Goal: Transaction & Acquisition: Purchase product/service

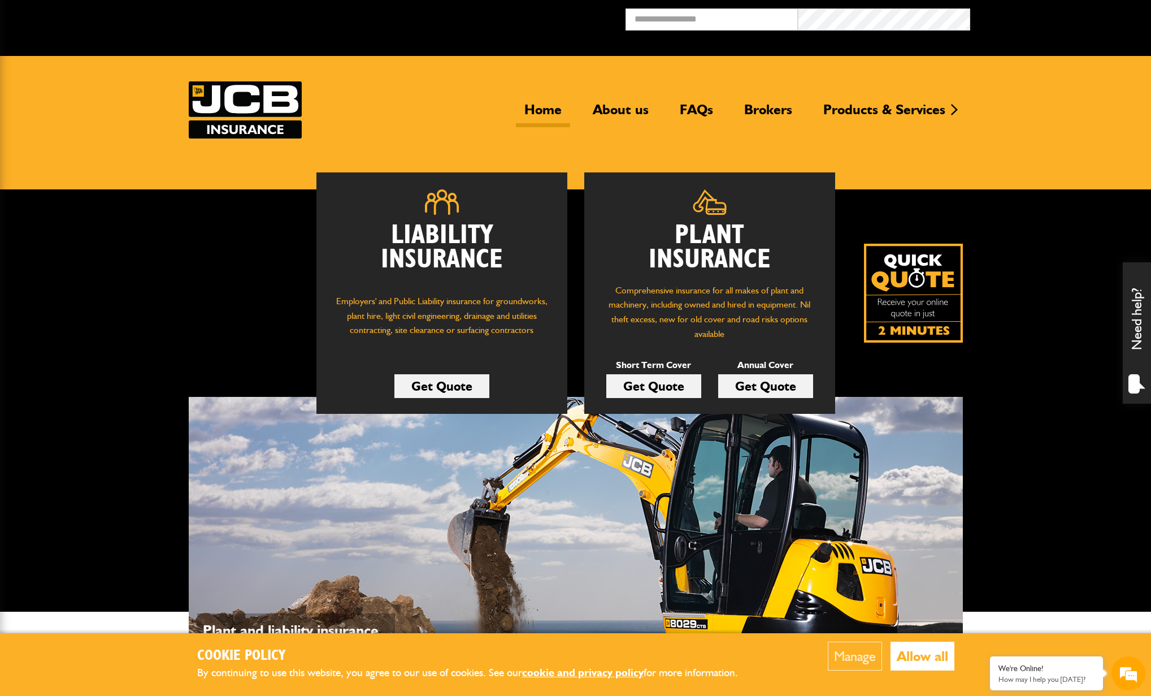
click at [674, 383] on link "Get Quote" at bounding box center [653, 386] width 95 height 24
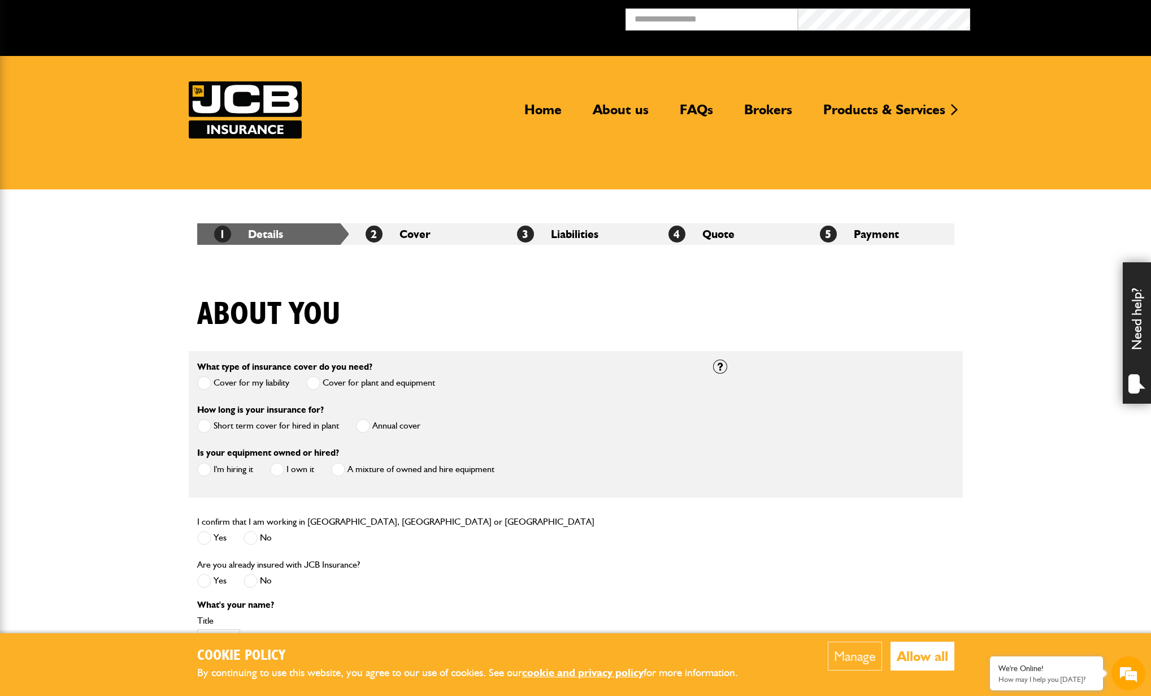
scroll to position [114, 0]
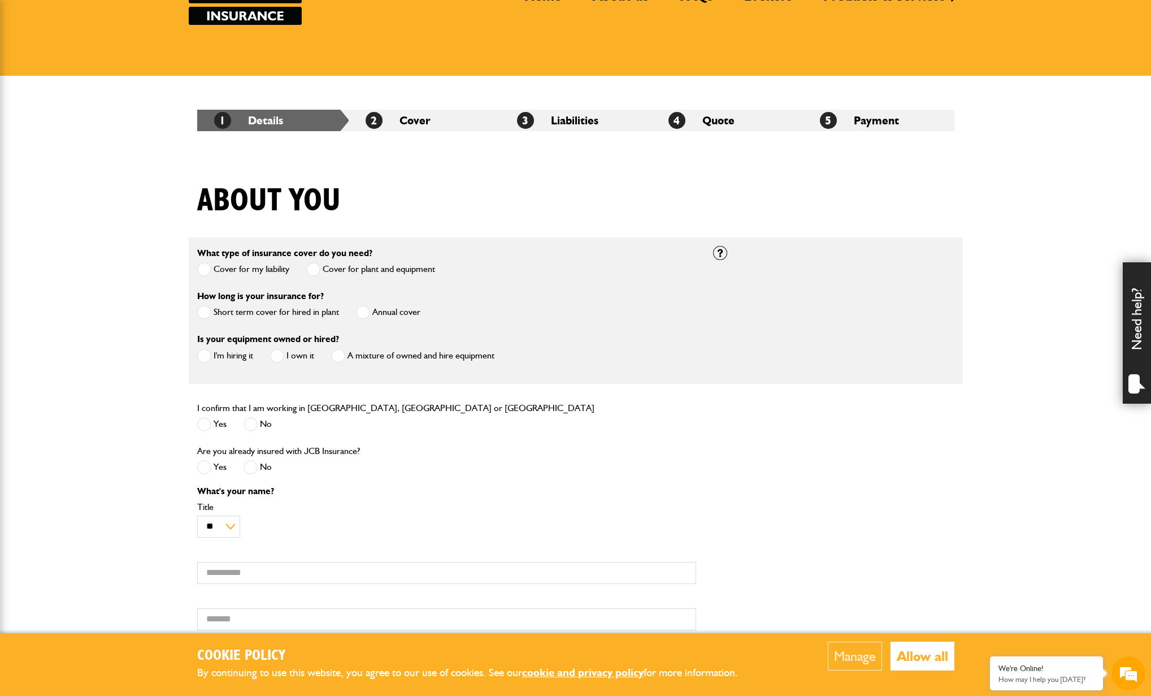
click at [205, 313] on span at bounding box center [204, 312] width 14 height 14
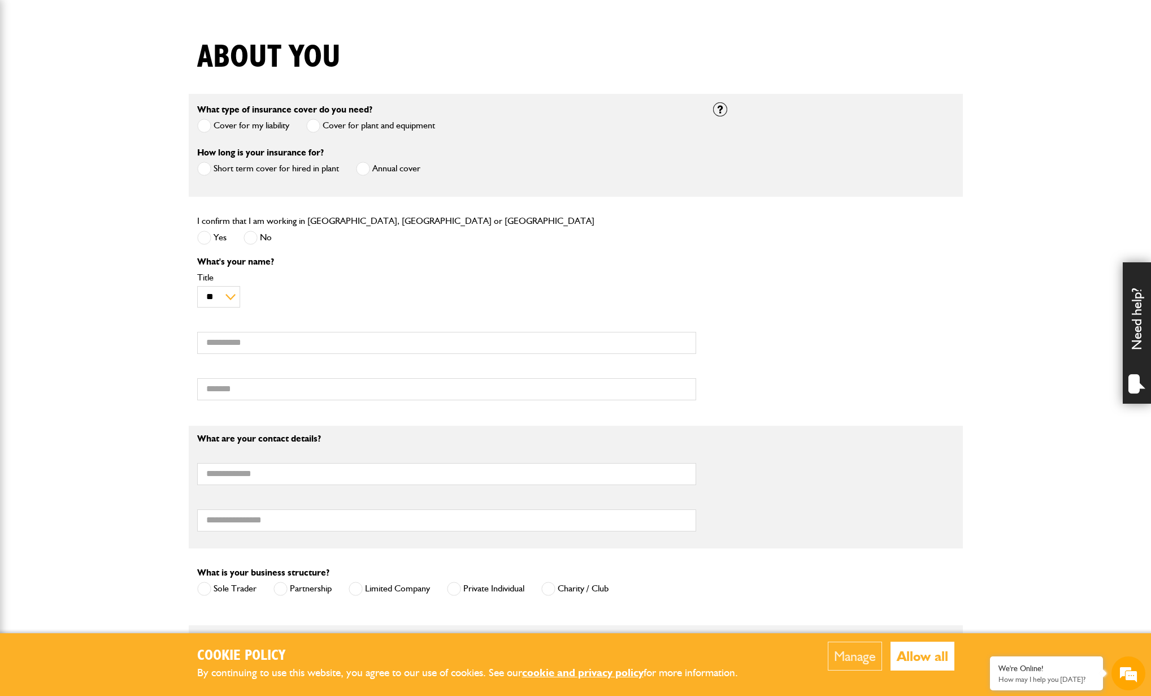
scroll to position [264, 0]
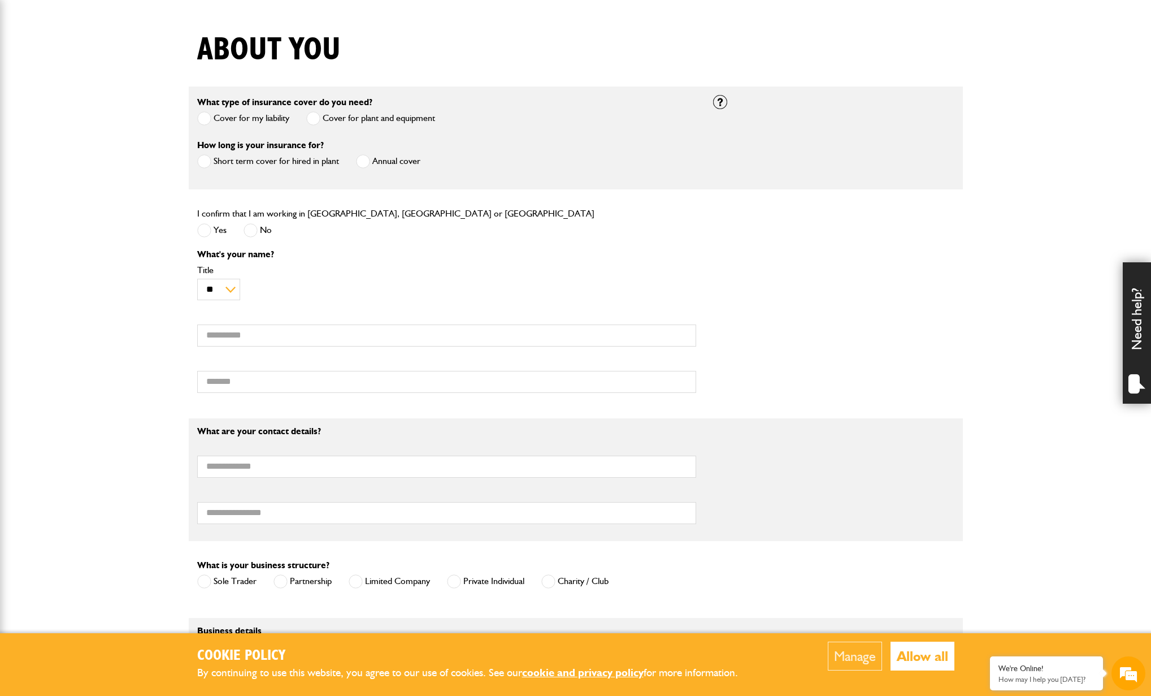
click at [192, 235] on div "I confirm that I am working in England, Scotland or Wales Yes No" at bounding box center [447, 227] width 516 height 43
click at [205, 231] on span at bounding box center [204, 230] width 14 height 14
type input "*****"
type input "*******"
type input "**********"
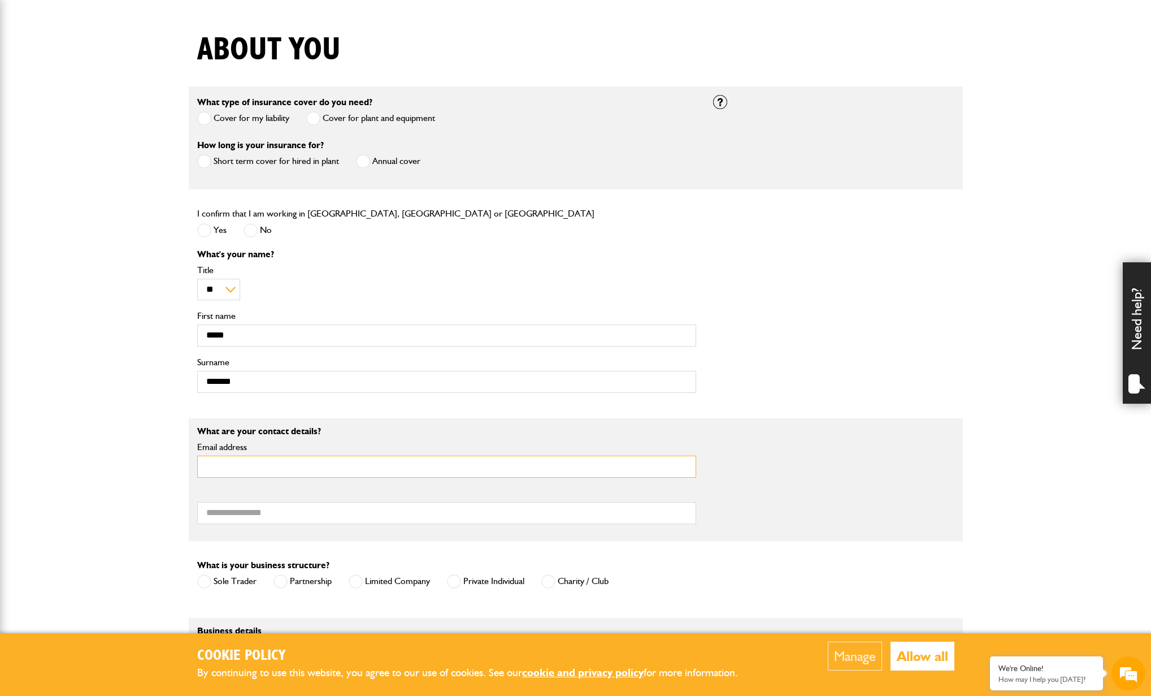
type input "**********"
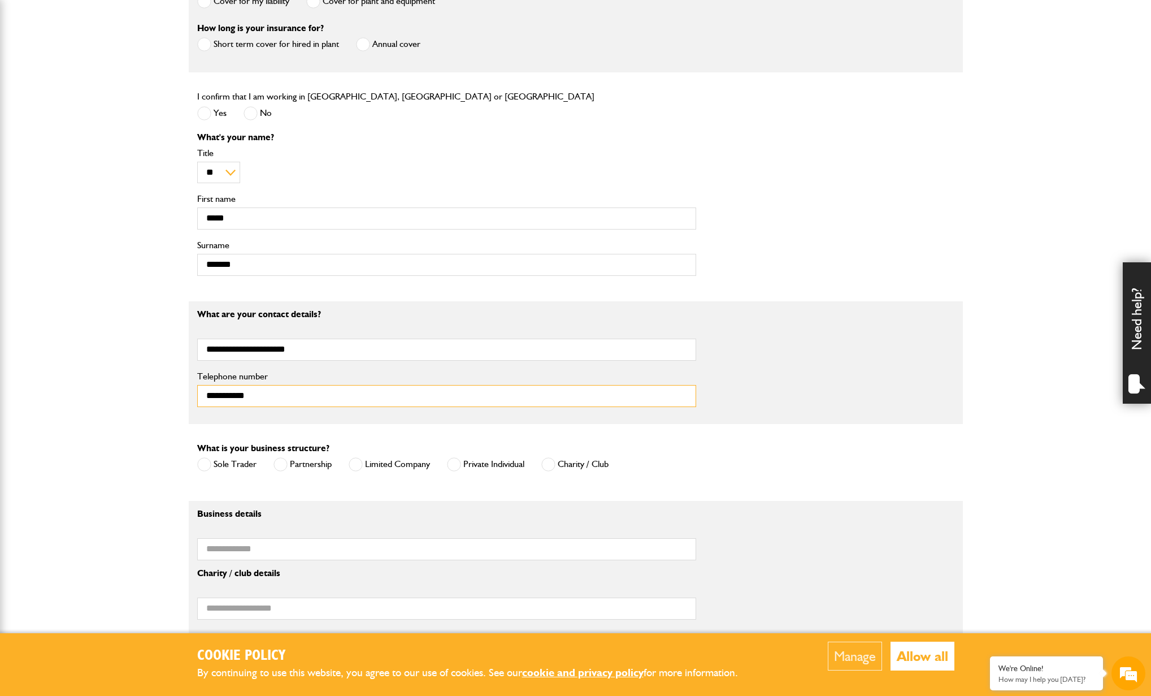
scroll to position [449, 0]
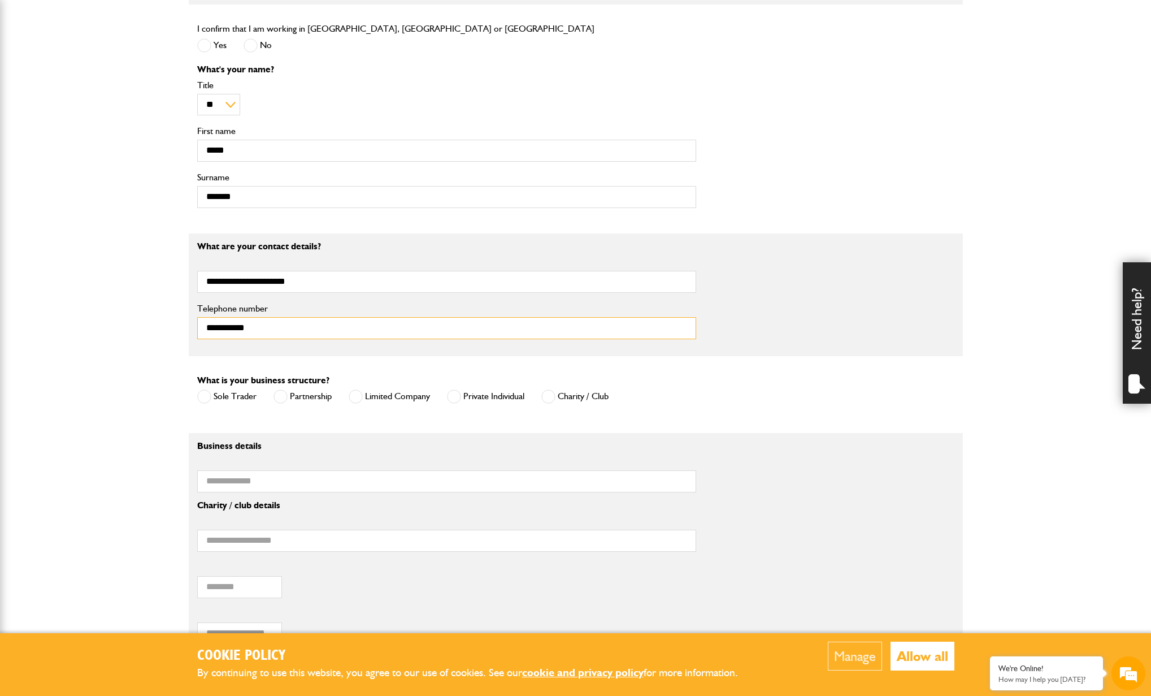
type input "**********"
click at [359, 400] on span at bounding box center [356, 396] width 14 height 14
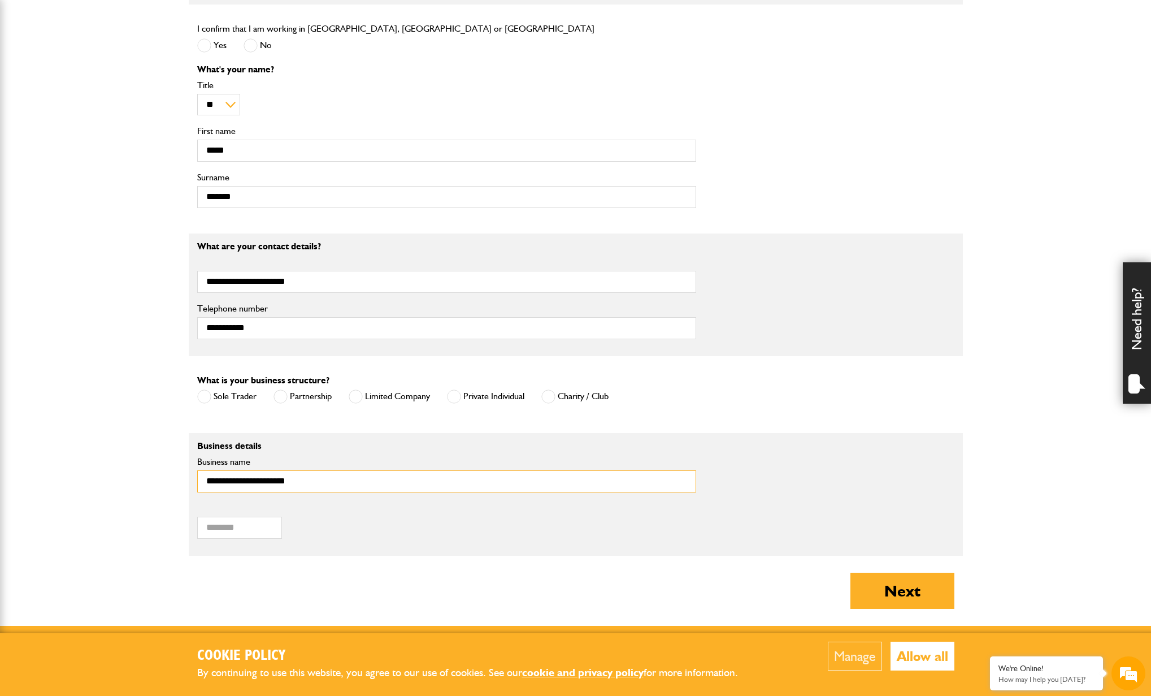
type input "**********"
type input "*******"
click at [928, 602] on button "Next" at bounding box center [902, 590] width 104 height 36
type input "*****"
type input "**********"
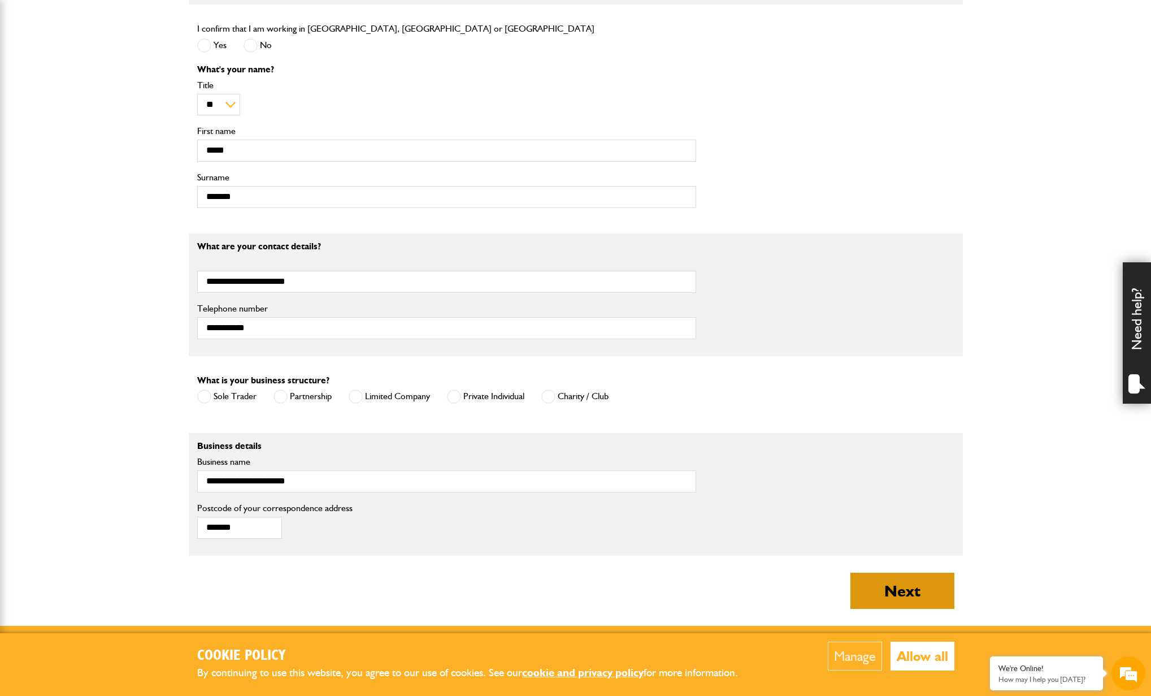
type input "**********"
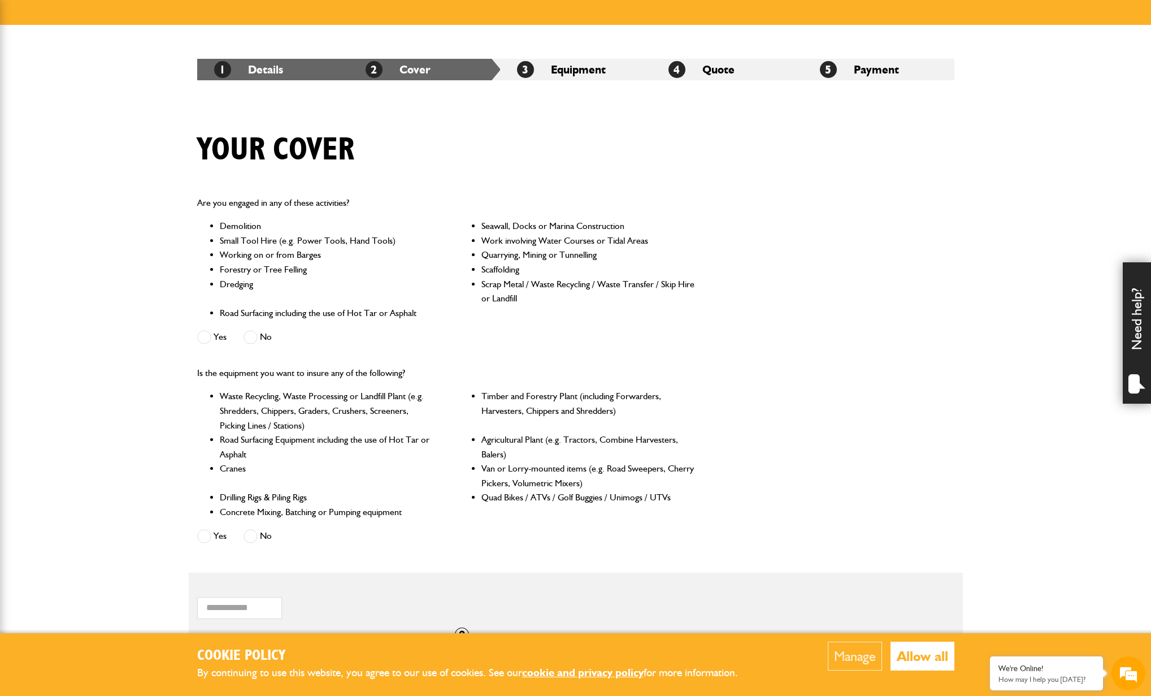
click at [260, 335] on label "No" at bounding box center [258, 337] width 28 height 14
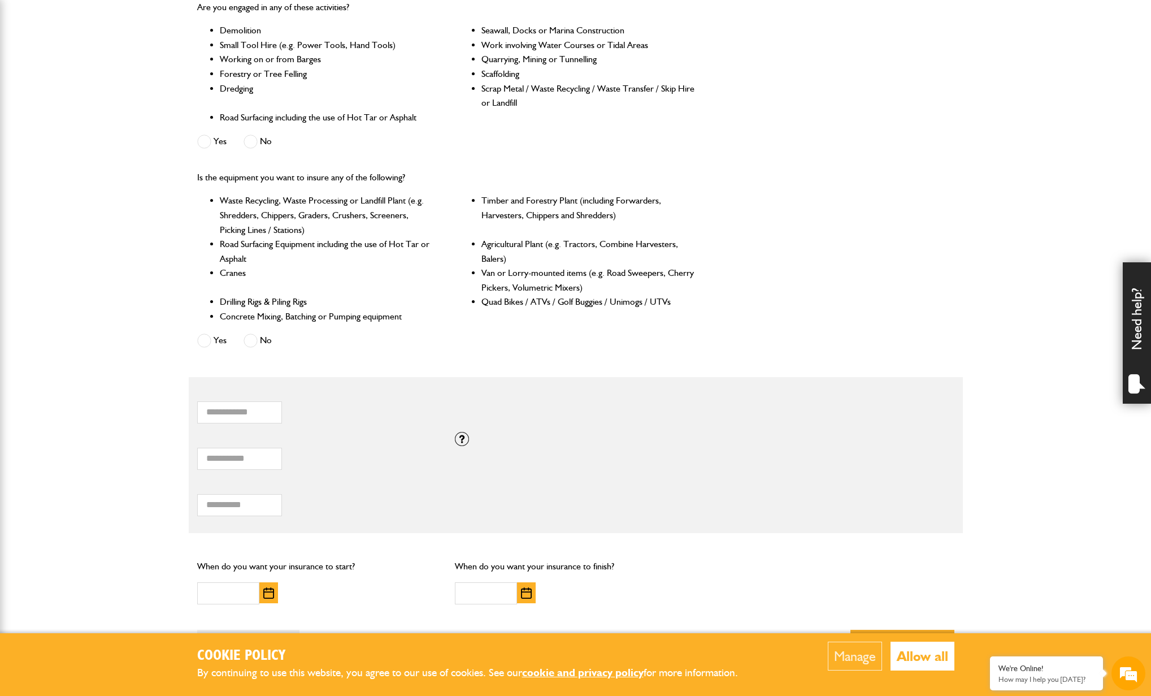
scroll to position [388, 0]
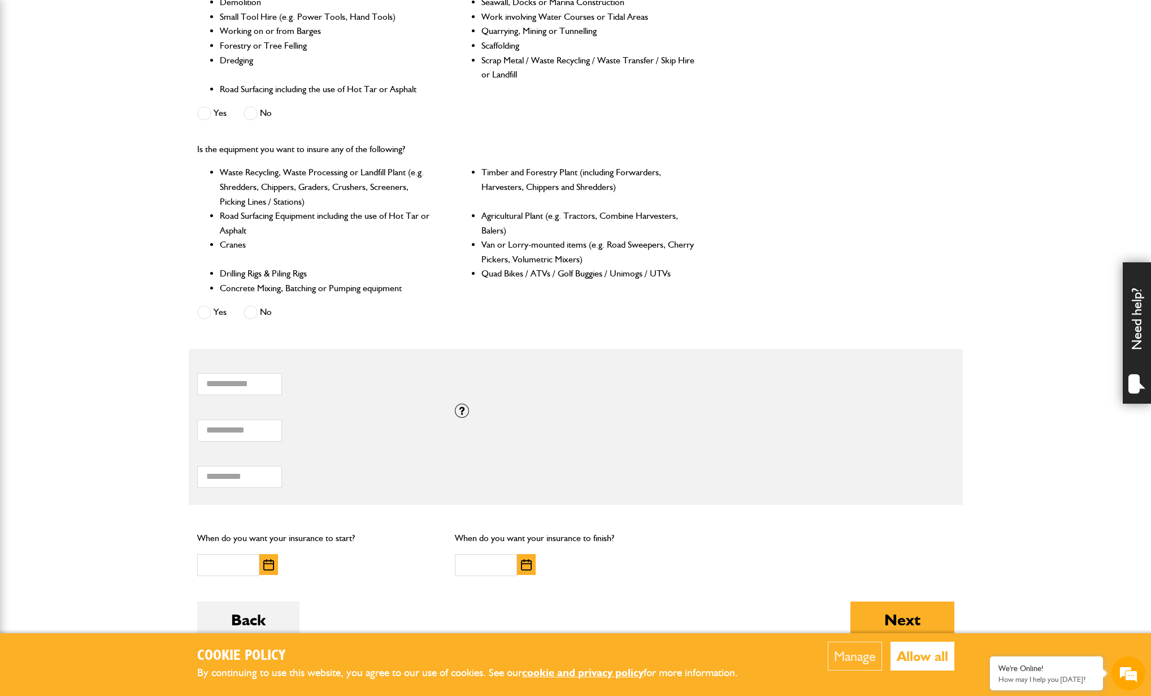
click at [205, 310] on span at bounding box center [204, 312] width 14 height 14
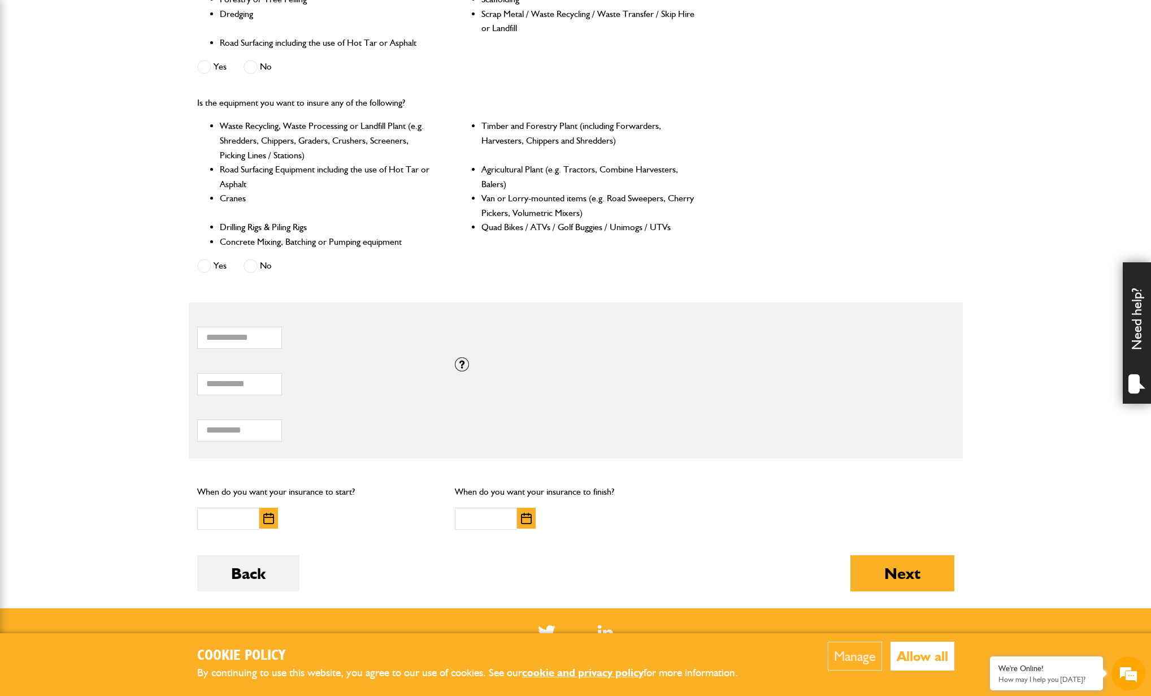
scroll to position [520, 0]
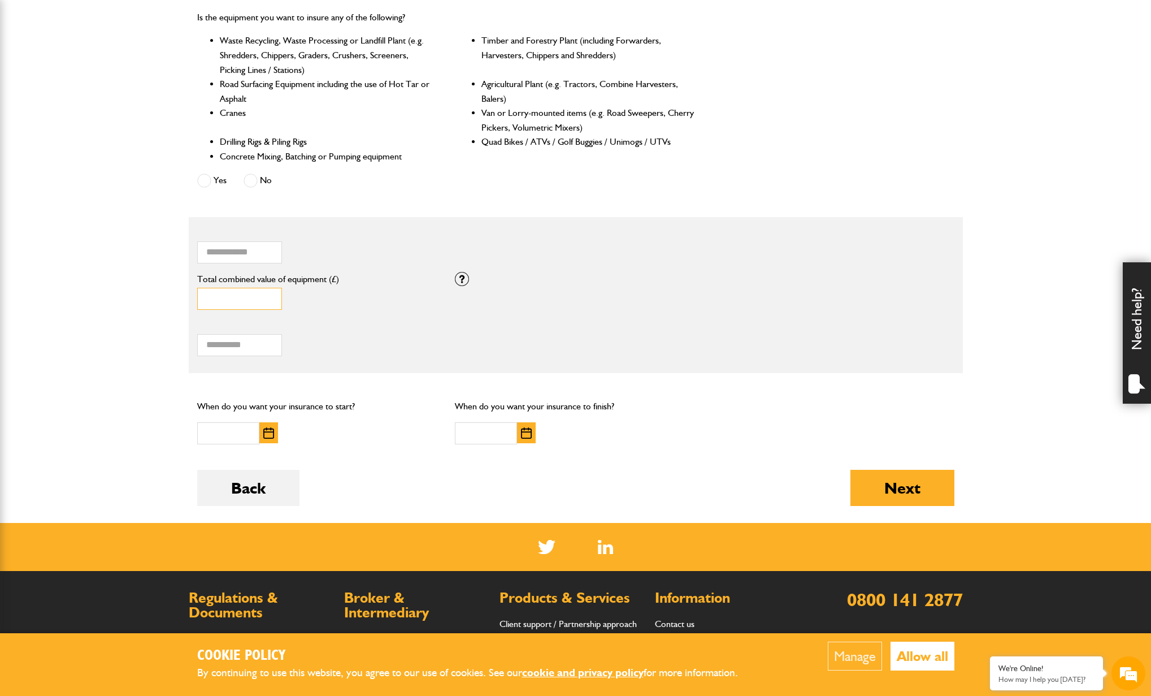
click at [239, 297] on input "*" at bounding box center [239, 299] width 85 height 22
click at [224, 297] on input "*" at bounding box center [239, 299] width 85 height 22
type input "*****"
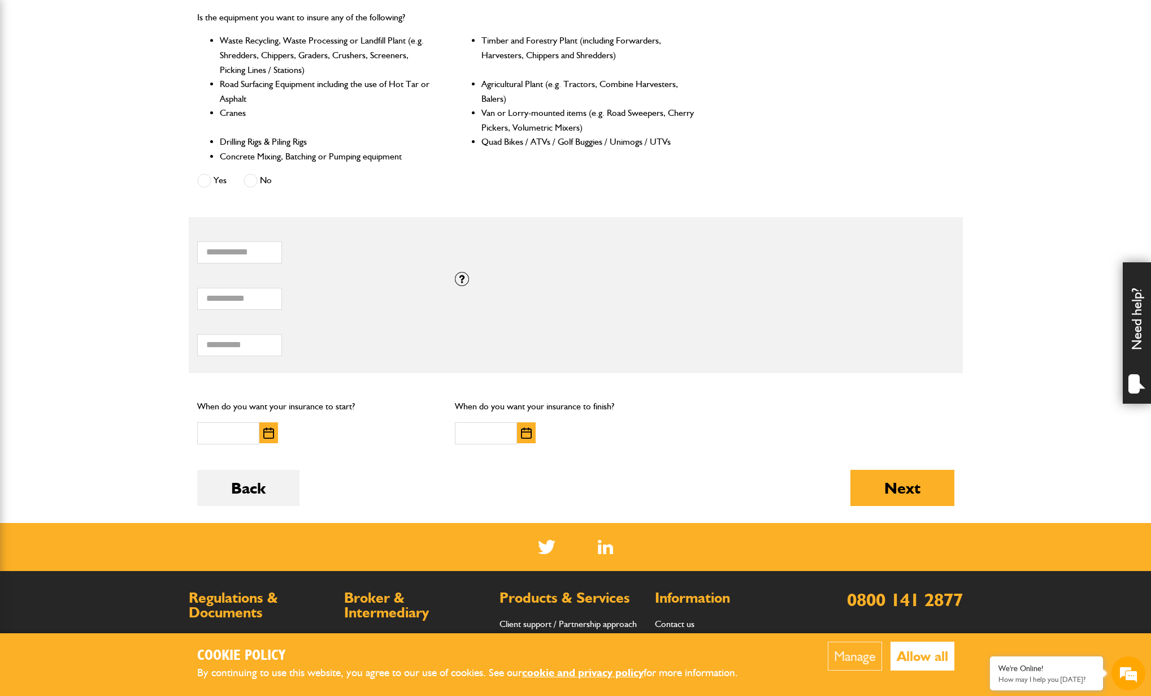
click at [345, 305] on div "***** Total combined value of equipment (£)" at bounding box center [317, 292] width 241 height 35
click at [243, 346] on input "Total hiring fees" at bounding box center [239, 345] width 85 height 22
click at [370, 340] on div "Total hiring fees Please enter a minimum value of 25 for total hiring fees." at bounding box center [317, 338] width 241 height 35
click at [218, 342] on input "Total hiring fees" at bounding box center [239, 345] width 85 height 22
type input "******"
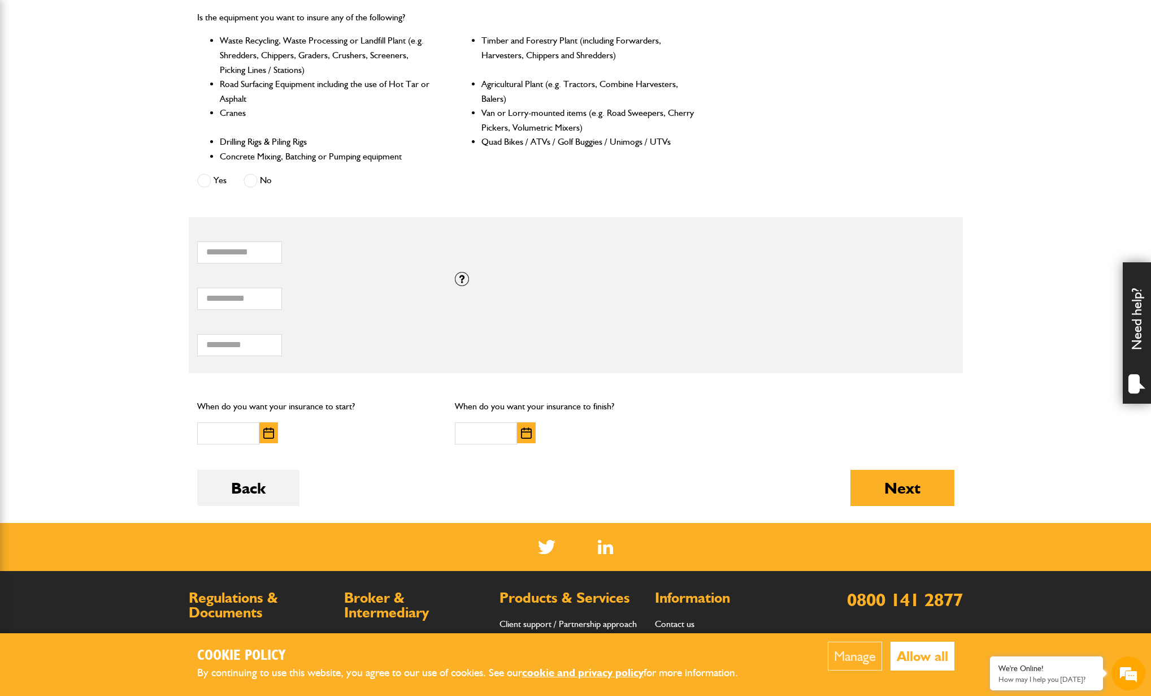
click at [357, 355] on div "****** Total hiring fees Please enter a minimum value of 25 for total hiring fe…" at bounding box center [318, 341] width 258 height 46
click at [238, 429] on input "text" at bounding box center [228, 433] width 62 height 22
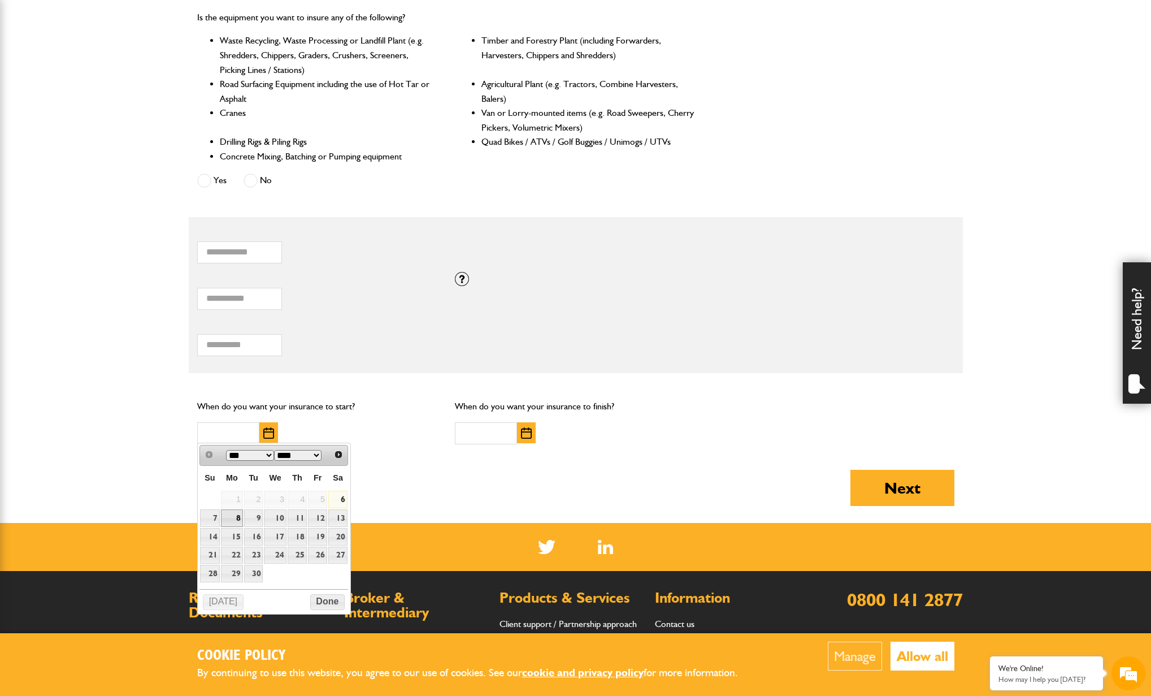
click at [234, 515] on link "8" at bounding box center [232, 518] width 22 height 18
type input "**********"
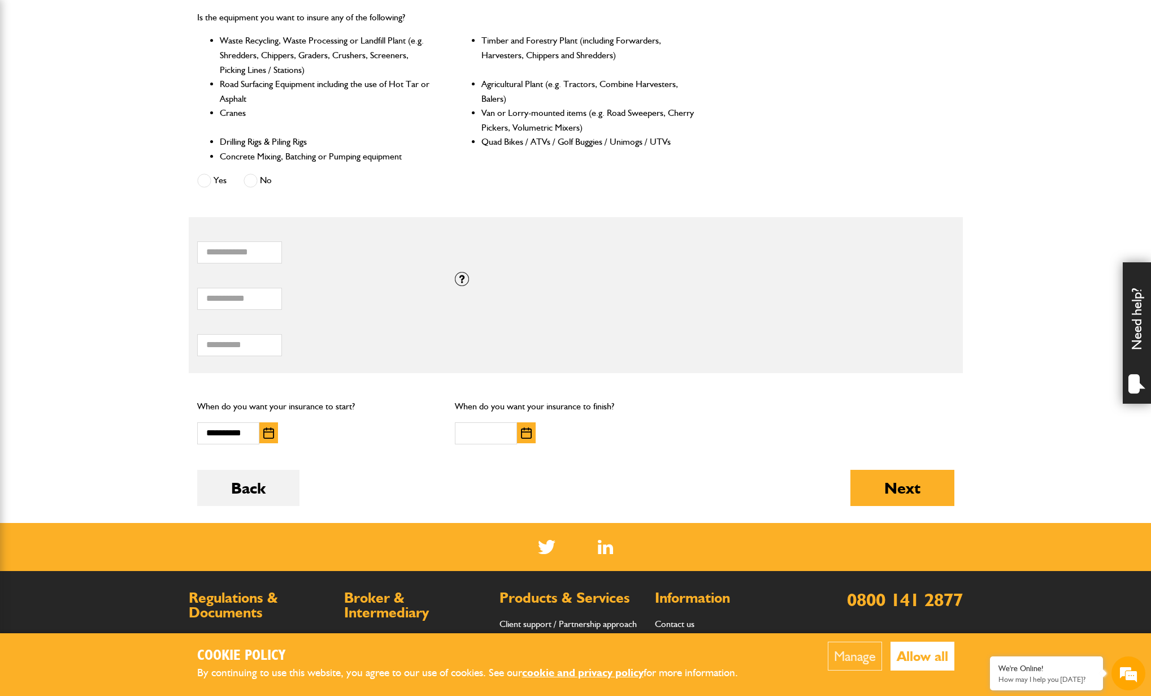
click at [526, 430] on img "button" at bounding box center [526, 432] width 11 height 11
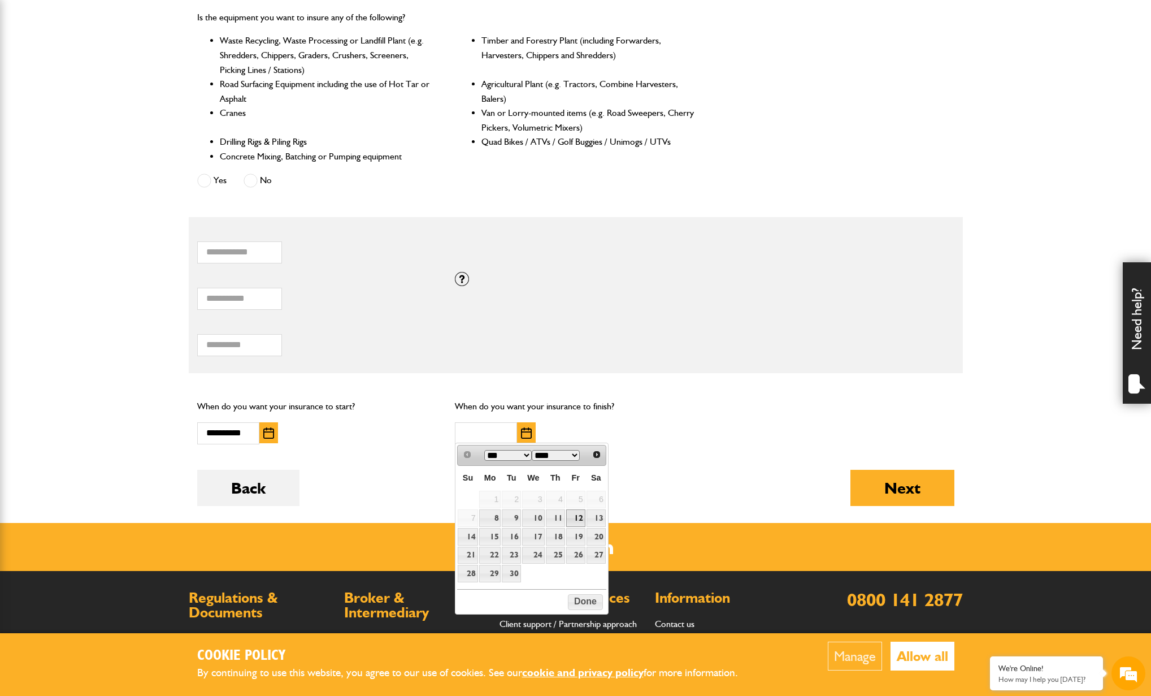
click at [575, 518] on link "12" at bounding box center [575, 518] width 19 height 18
type input "**********"
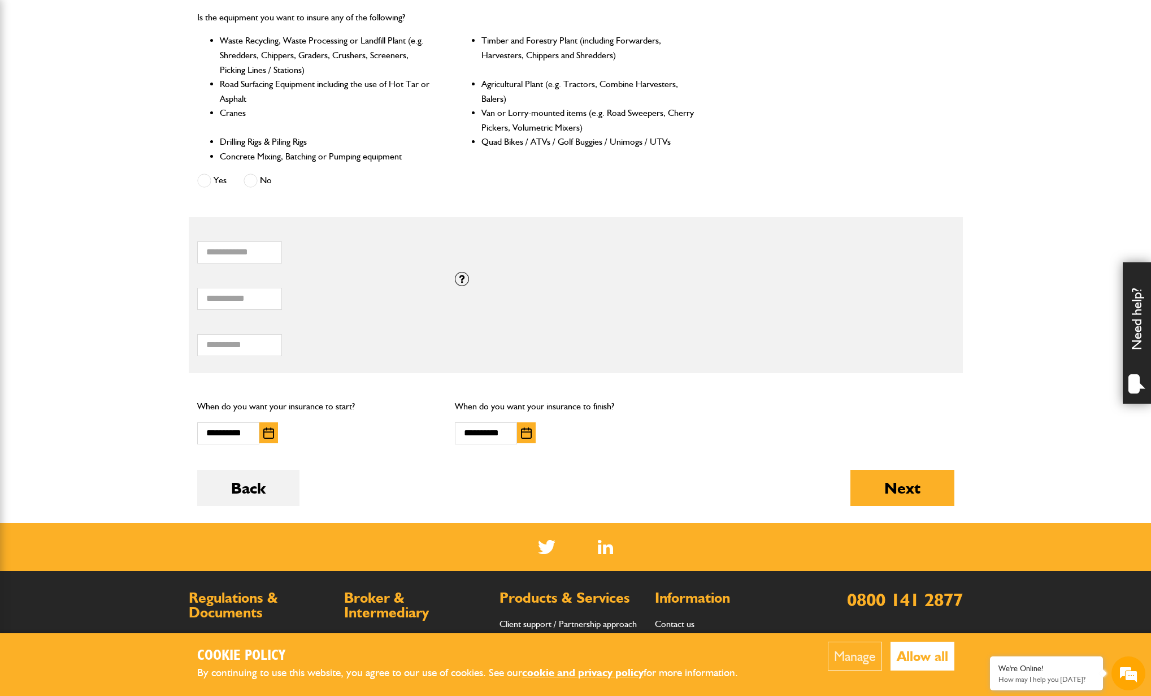
click at [965, 477] on body "Cookie Policy By continuing to use this website, you agree to our use of cookie…" at bounding box center [575, 162] width 1151 height 1364
click at [925, 480] on button "Next" at bounding box center [902, 488] width 104 height 36
click at [297, 360] on div "****** Total hiring fees Please enter a minimum value of 25 for total hiring fe…" at bounding box center [318, 341] width 258 height 46
click at [240, 344] on input "******" at bounding box center [239, 345] width 85 height 22
drag, startPoint x: 771, startPoint y: 361, endPoint x: 807, endPoint y: 410, distance: 61.0
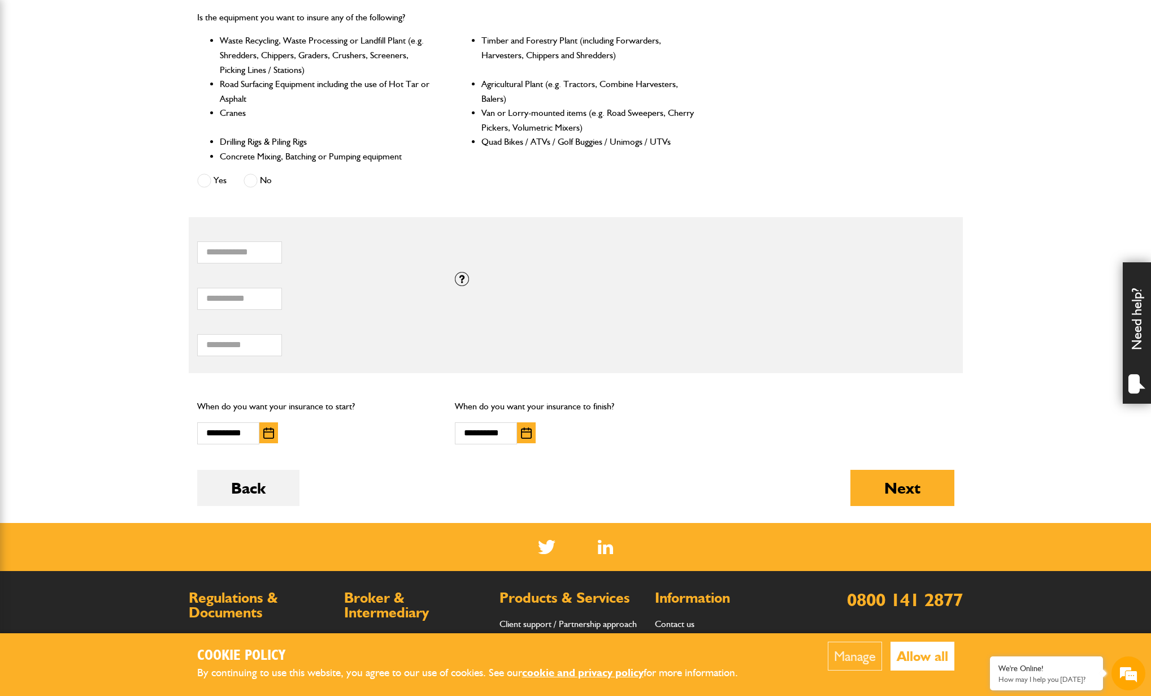
click at [771, 361] on div "****** Total hiring fees Please enter a minimum value of 25 for total hiring fe…" at bounding box center [576, 341] width 774 height 46
click at [890, 485] on button "Next" at bounding box center [902, 488] width 104 height 36
click at [358, 321] on label "Total hiring fees" at bounding box center [317, 325] width 241 height 9
click at [282, 334] on input "******" at bounding box center [239, 345] width 85 height 22
type input "***"
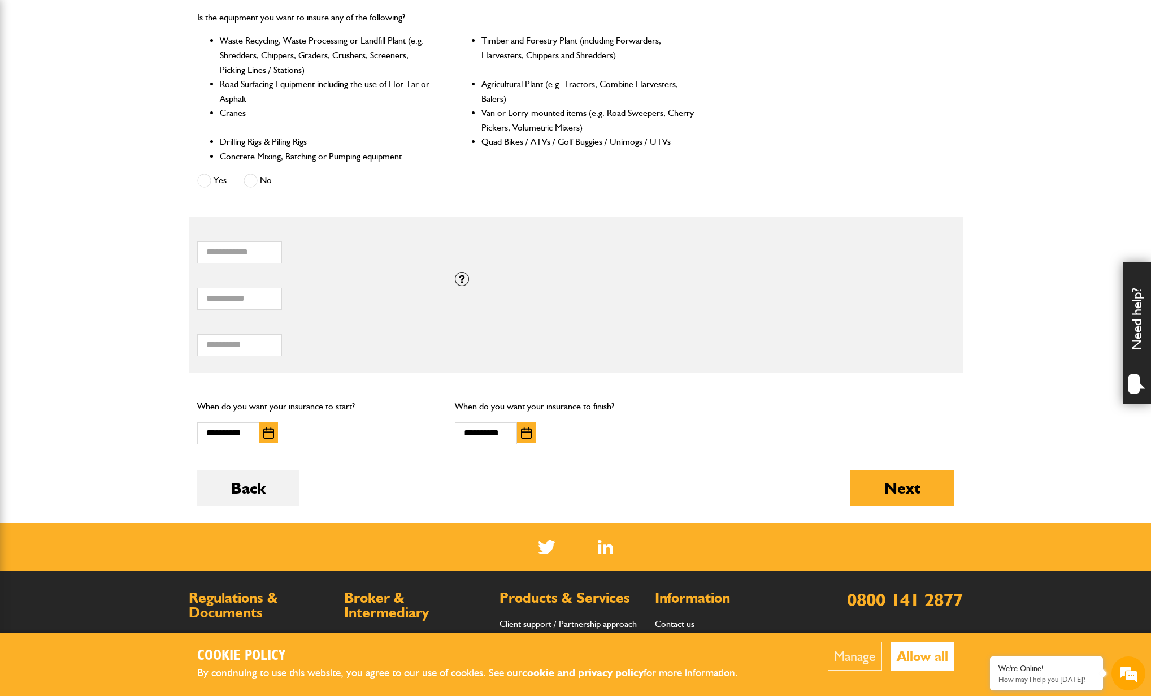
click at [751, 337] on div "*** Total hiring fees Please enter a minimum value of 25 for total hiring fees." at bounding box center [576, 341] width 774 height 46
click at [879, 494] on button "Next" at bounding box center [902, 488] width 104 height 36
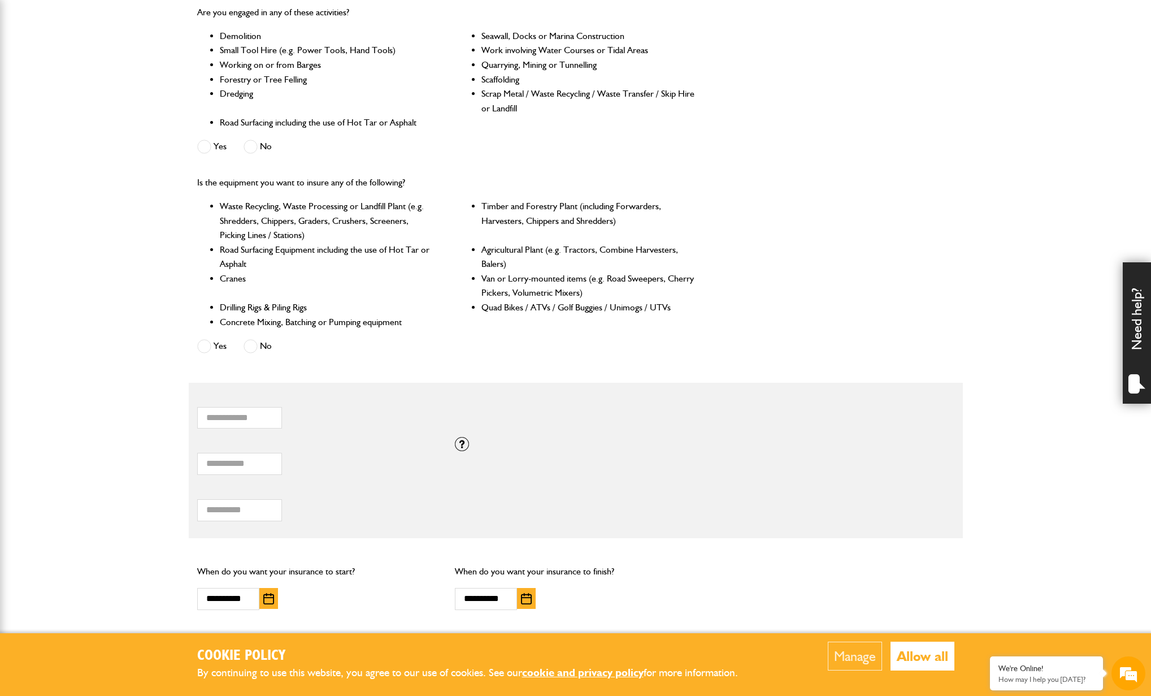
click at [250, 341] on span at bounding box center [251, 346] width 14 height 14
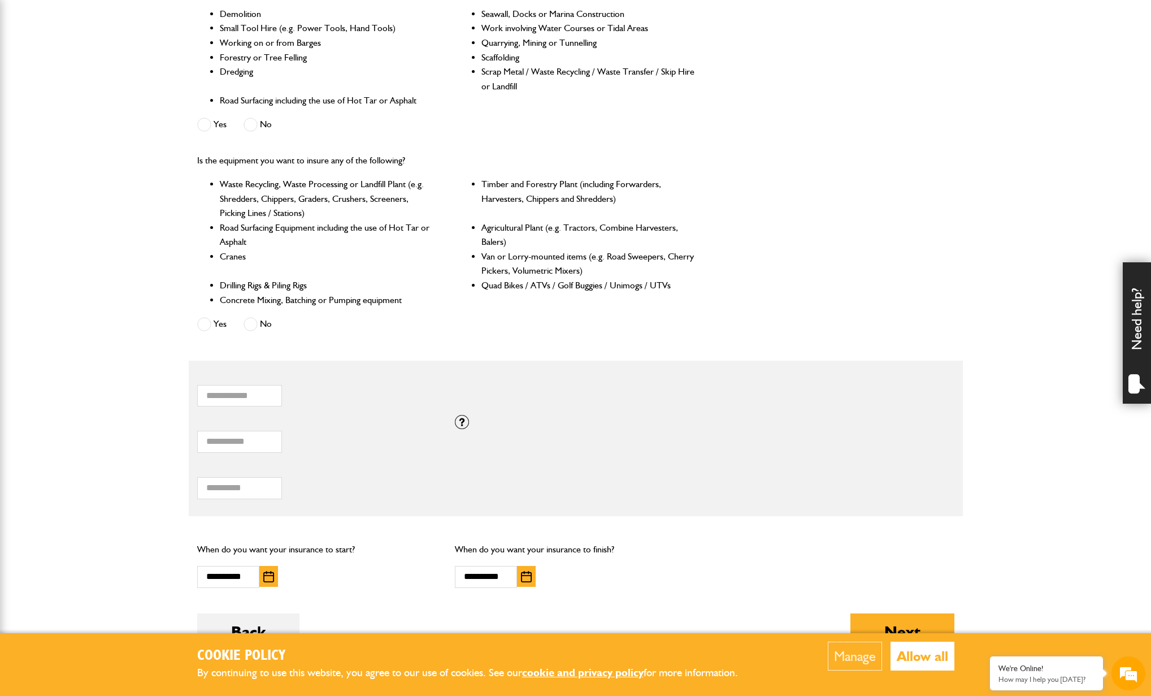
scroll to position [523, 0]
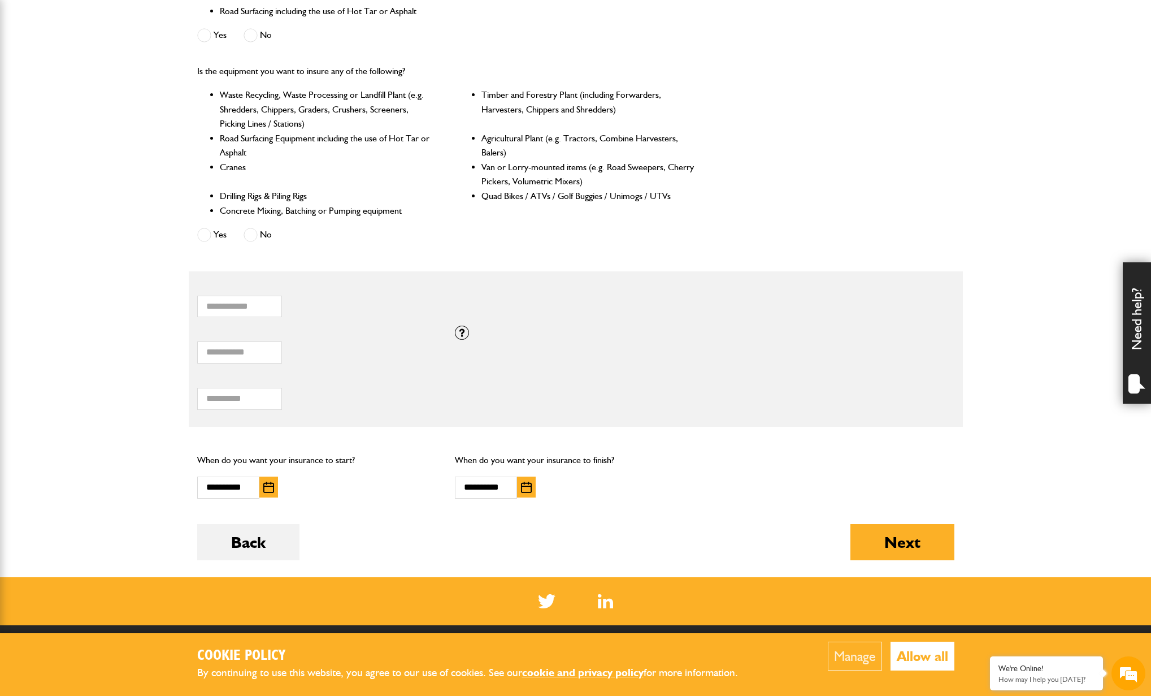
click at [651, 461] on p "When do you want your insurance to finish?" at bounding box center [575, 460] width 241 height 15
click at [882, 548] on button "Next" at bounding box center [902, 542] width 104 height 36
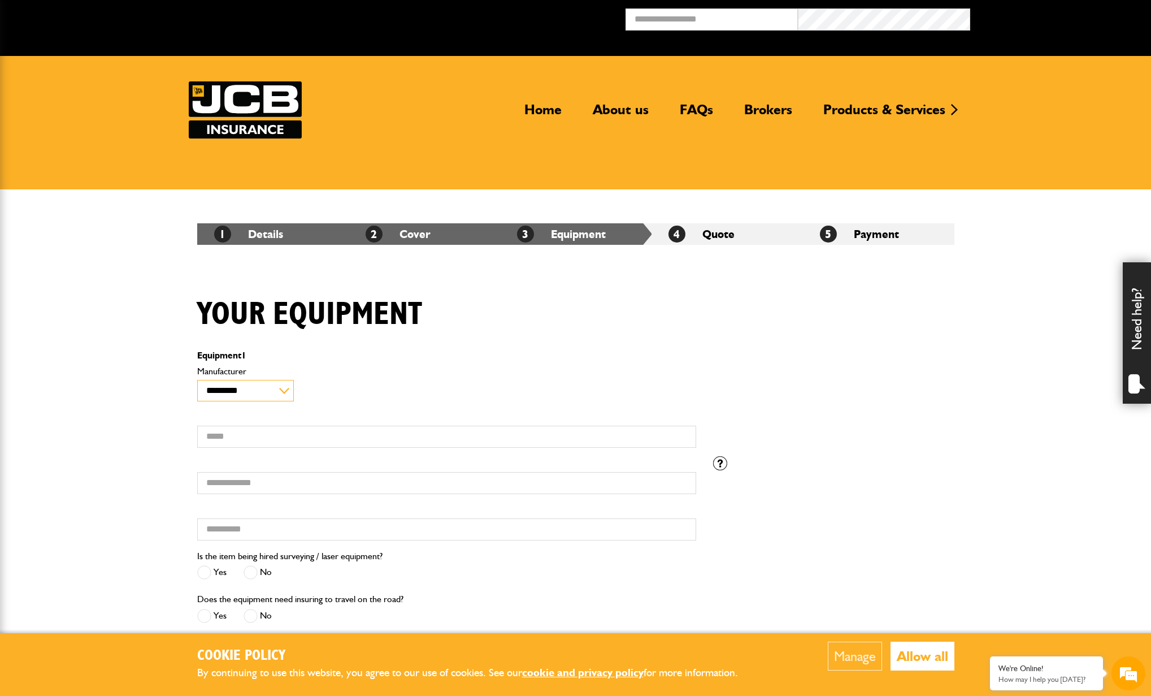
select select "**"
click at [244, 438] on input "Model" at bounding box center [446, 436] width 499 height 22
click at [215, 438] on input "Model" at bounding box center [446, 436] width 499 height 22
type input "**********"
click at [267, 481] on input "Serial number" at bounding box center [446, 483] width 499 height 22
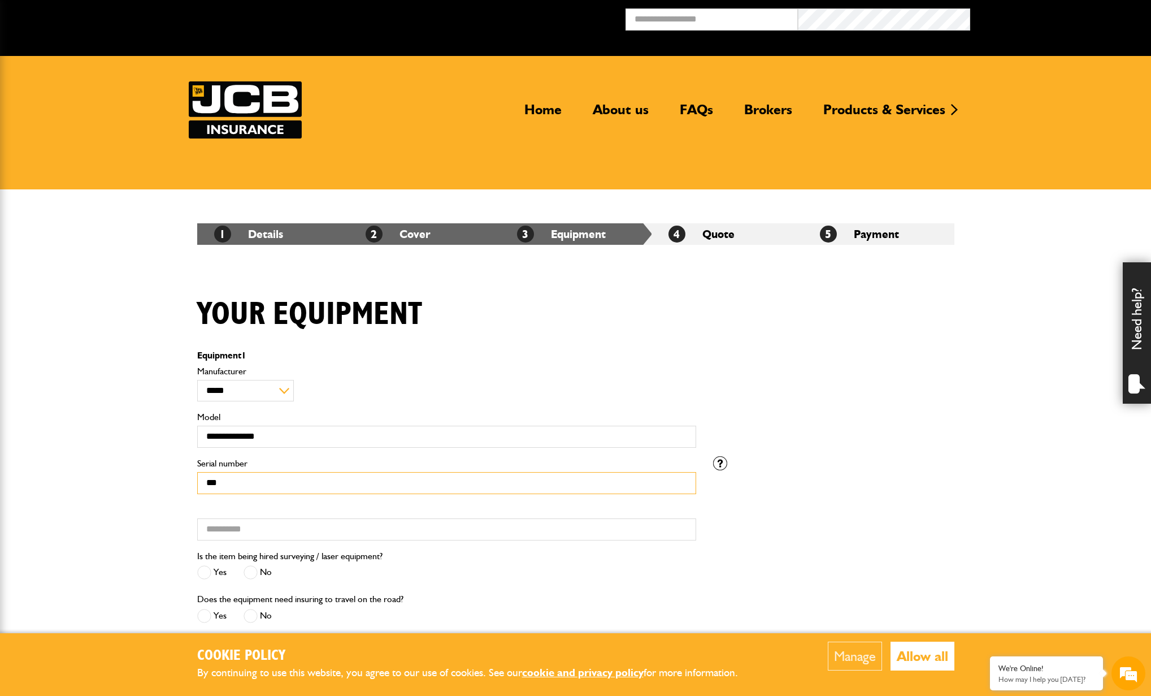
type input "***"
click at [273, 540] on input "Hired from" at bounding box center [446, 529] width 499 height 22
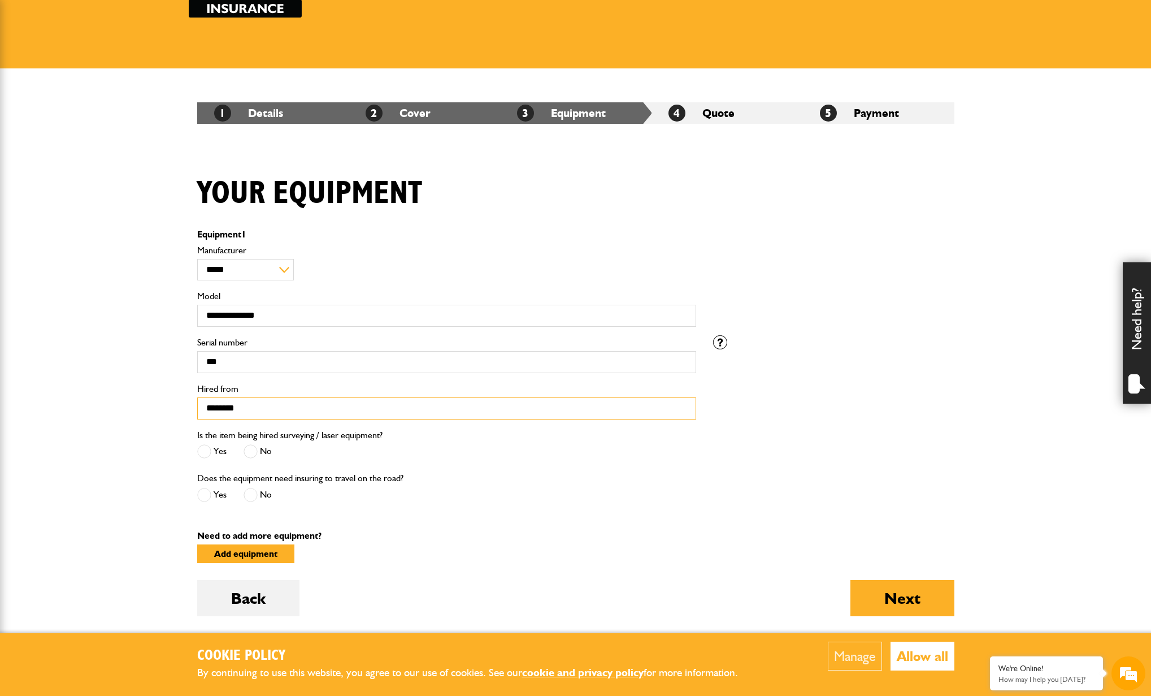
scroll to position [128, 0]
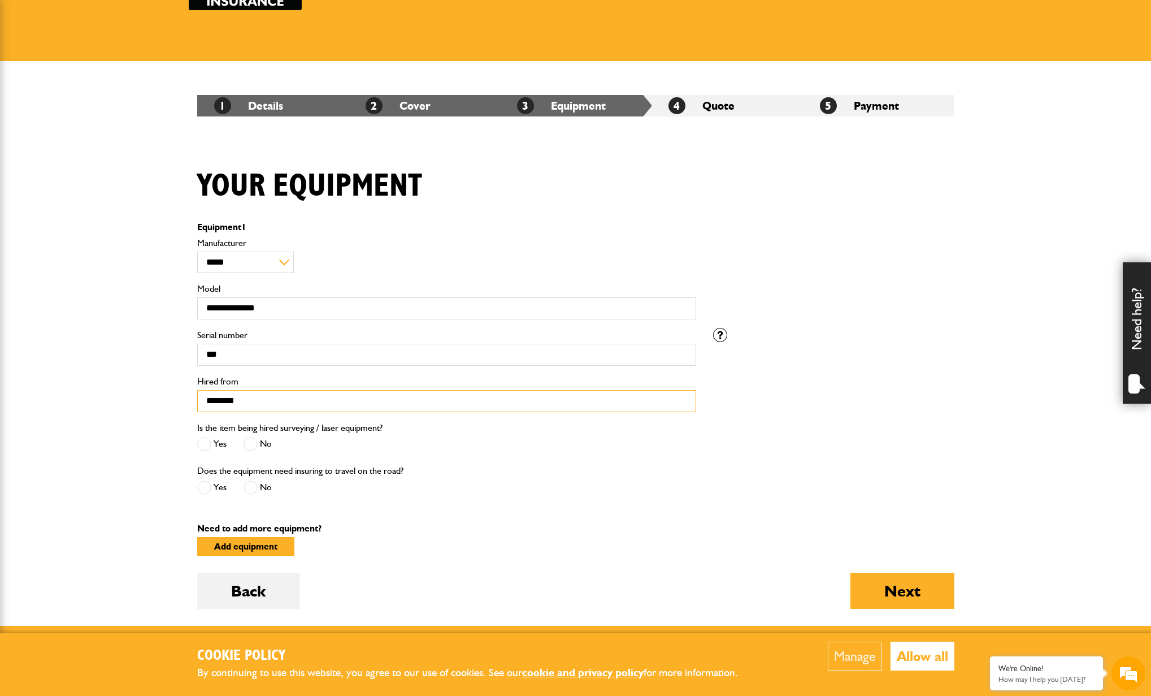
type input "********"
click at [245, 445] on span at bounding box center [251, 444] width 14 height 14
click at [255, 485] on span at bounding box center [251, 487] width 14 height 14
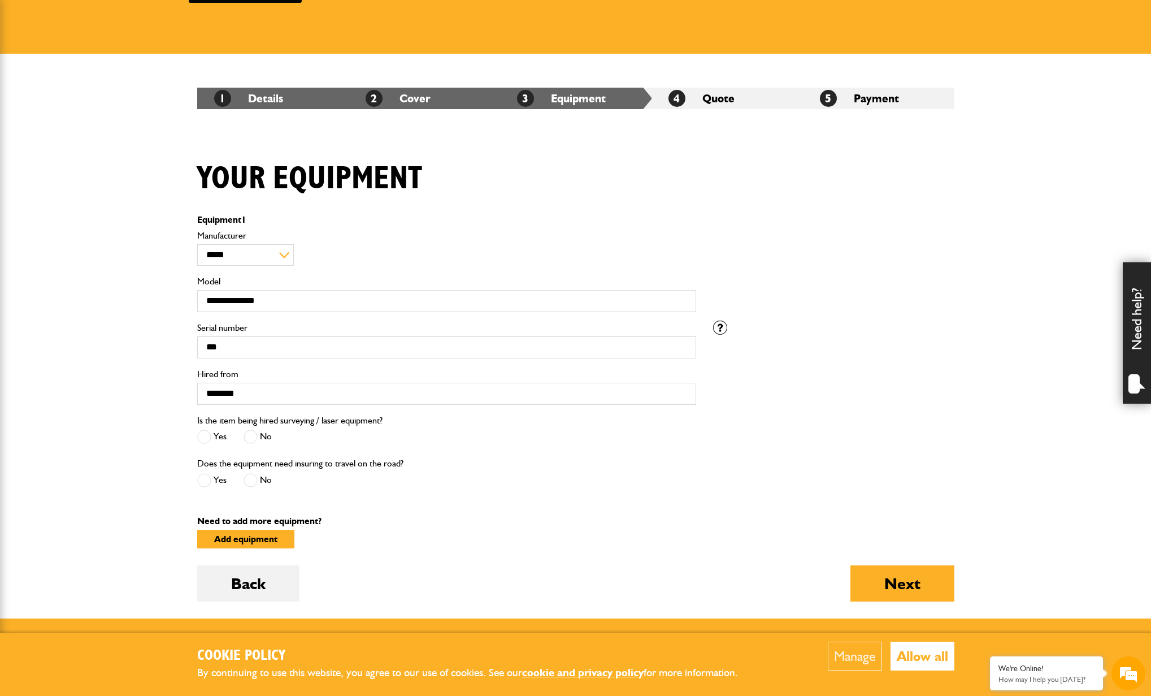
scroll to position [208, 0]
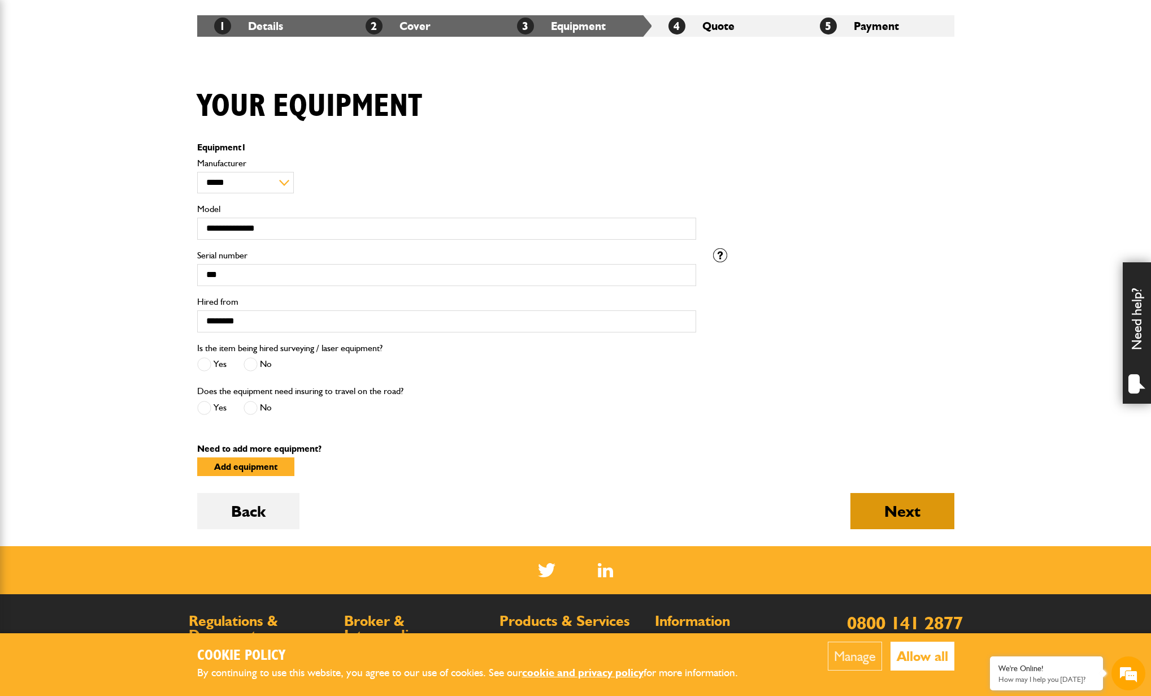
click at [921, 522] on button "Next" at bounding box center [902, 511] width 104 height 36
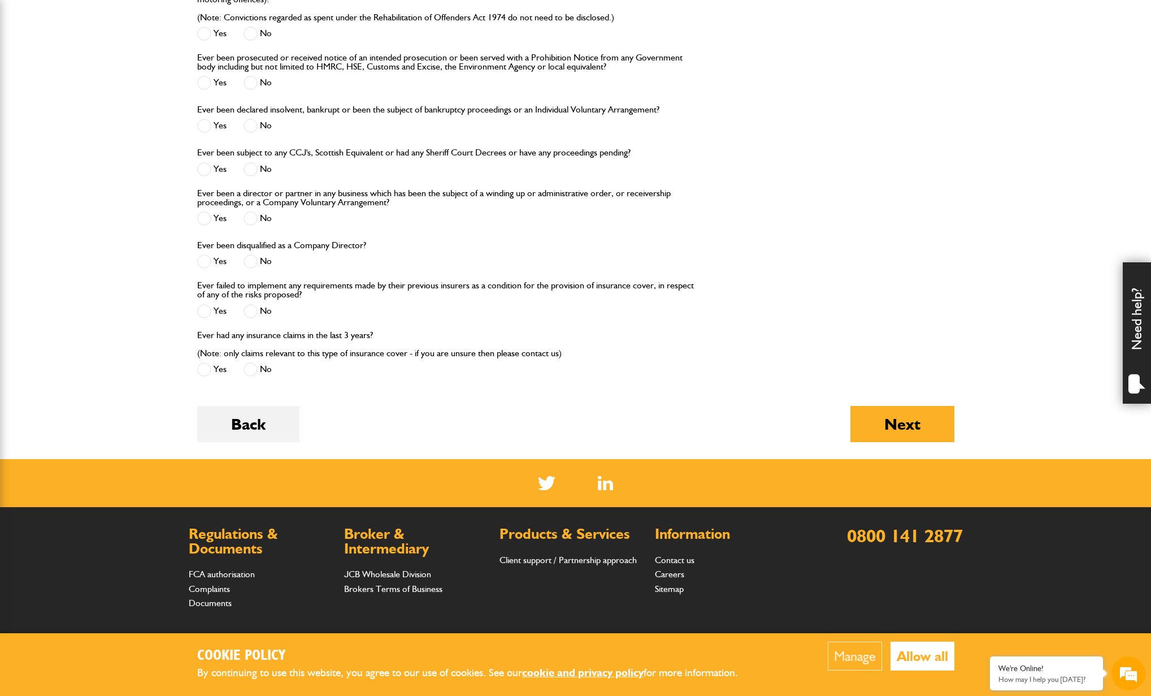
scroll to position [783, 0]
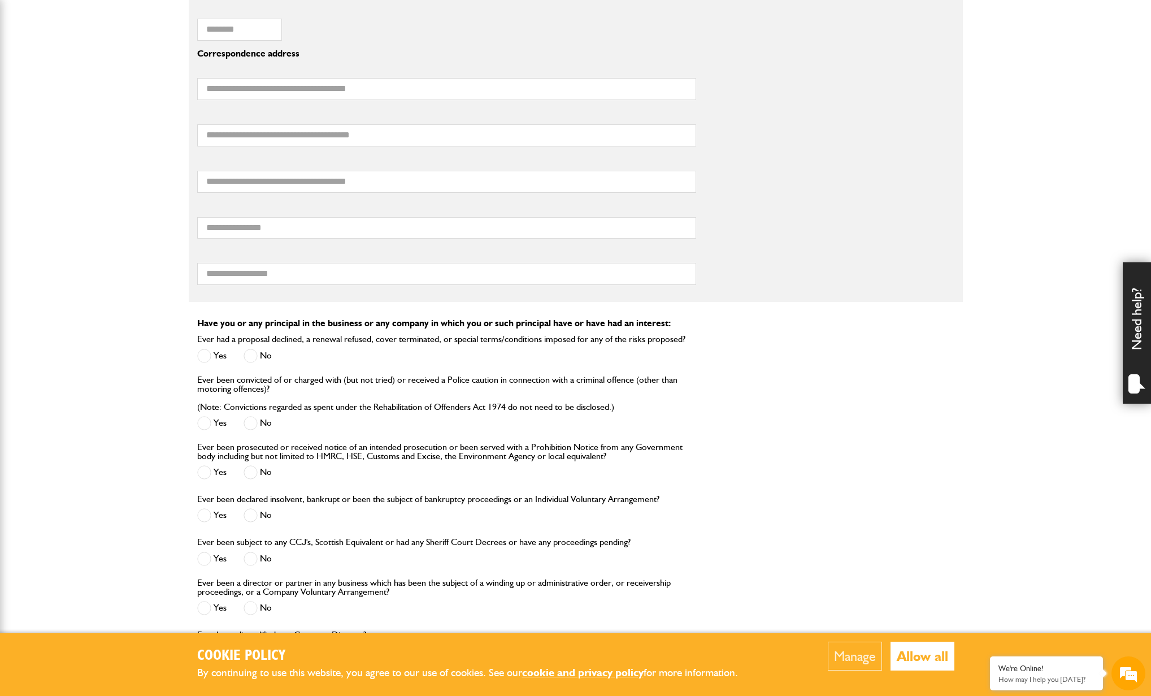
click at [79, 40] on body "Cookie Policy By continuing to use this website, you agree to our use of cookie…" at bounding box center [575, 193] width 1151 height 1952
drag, startPoint x: 843, startPoint y: 379, endPoint x: 813, endPoint y: 376, distance: 29.6
click at [832, 380] on div "Ever been convicted of or charged with (but not tried) or received a Police cau…" at bounding box center [576, 408] width 774 height 67
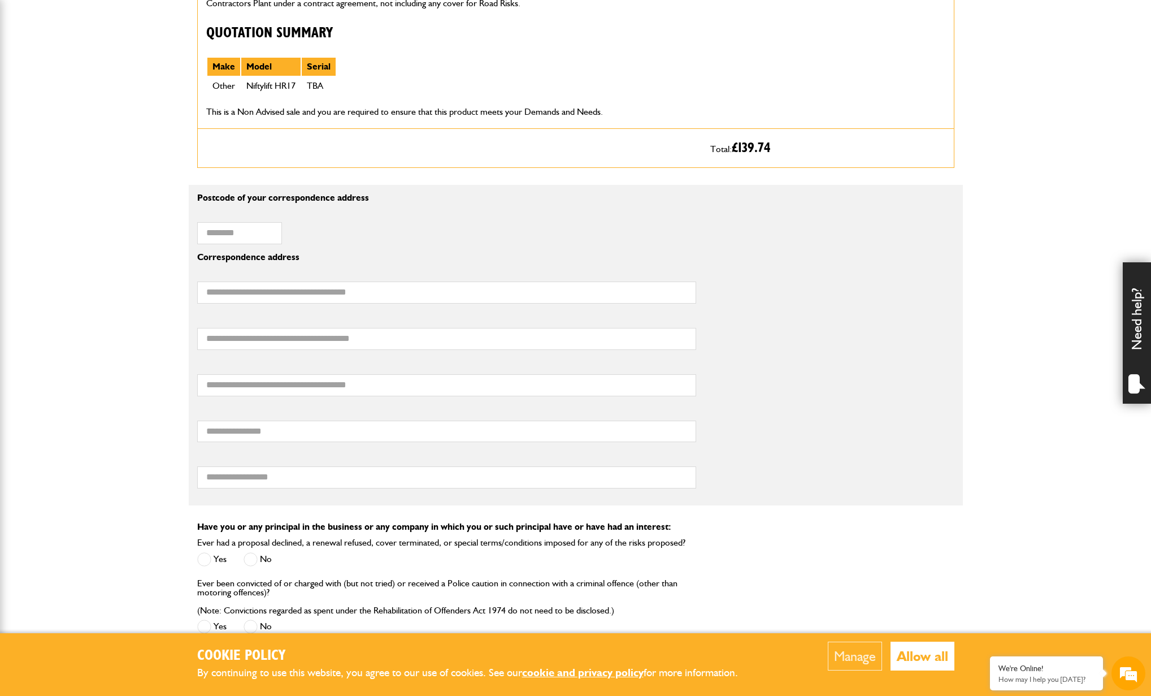
scroll to position [506, 0]
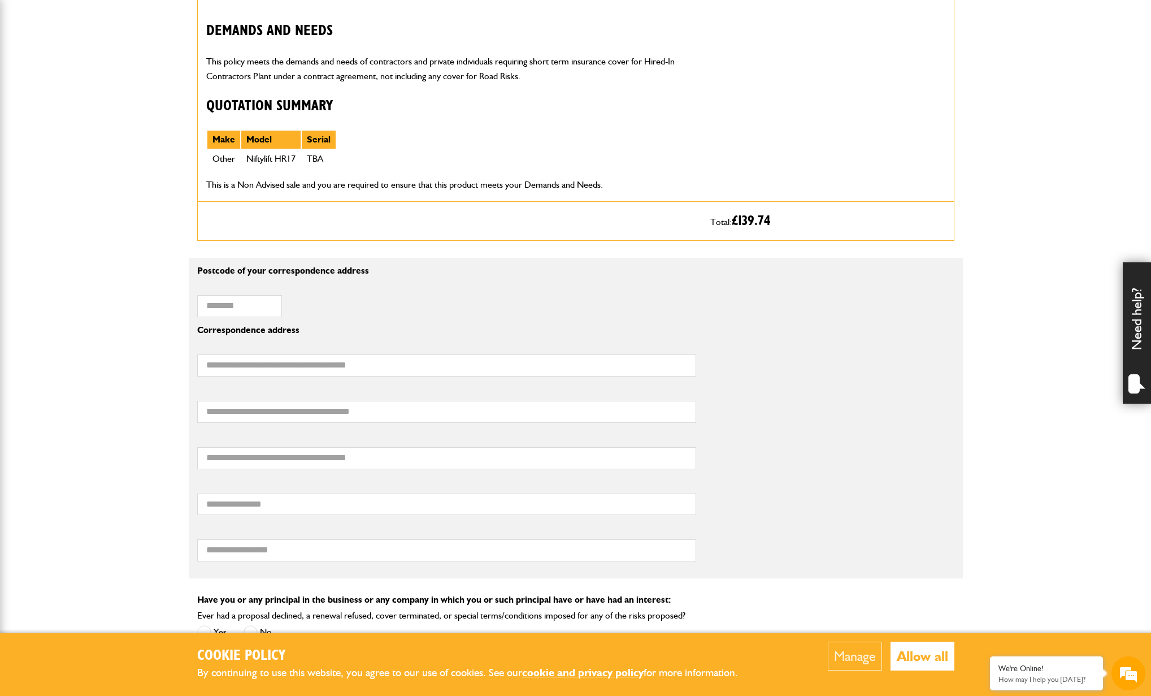
click at [1017, 171] on body "Cookie Policy By continuing to use this website, you agree to our use of cookie…" at bounding box center [575, 470] width 1151 height 1952
click at [996, 171] on body "Cookie Policy By continuing to use this website, you agree to our use of cookie…" at bounding box center [575, 470] width 1151 height 1952
click at [590, 122] on div "Short term plant and equipment cover Premium:: £114.74 includes 12% Insurance P…" at bounding box center [450, 23] width 504 height 356
click at [580, 113] on h3 "Quotation Summary" at bounding box center [449, 107] width 487 height 18
click at [420, 181] on p "This is a Non Advised sale and you are required to ensure that this product mee…" at bounding box center [449, 184] width 487 height 15
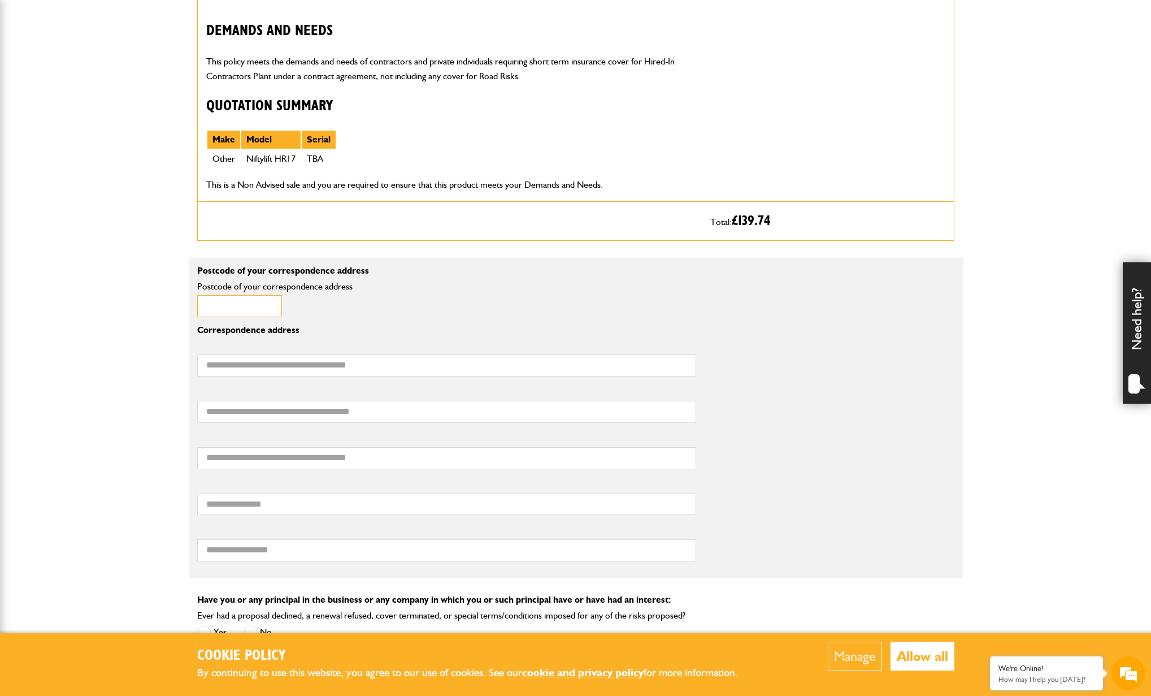
click at [240, 307] on input "Postcode of your correspondence address" at bounding box center [239, 306] width 85 height 22
click at [143, 289] on body "Cookie Policy By continuing to use this website, you agree to our use of cookie…" at bounding box center [575, 470] width 1151 height 1952
click at [218, 298] on div "Postcode of your correspondence address" at bounding box center [283, 299] width 172 height 35
click at [227, 303] on input "Postcode of your correspondence address" at bounding box center [239, 306] width 85 height 22
click at [240, 306] on input "Postcode of your correspondence address" at bounding box center [239, 306] width 85 height 22
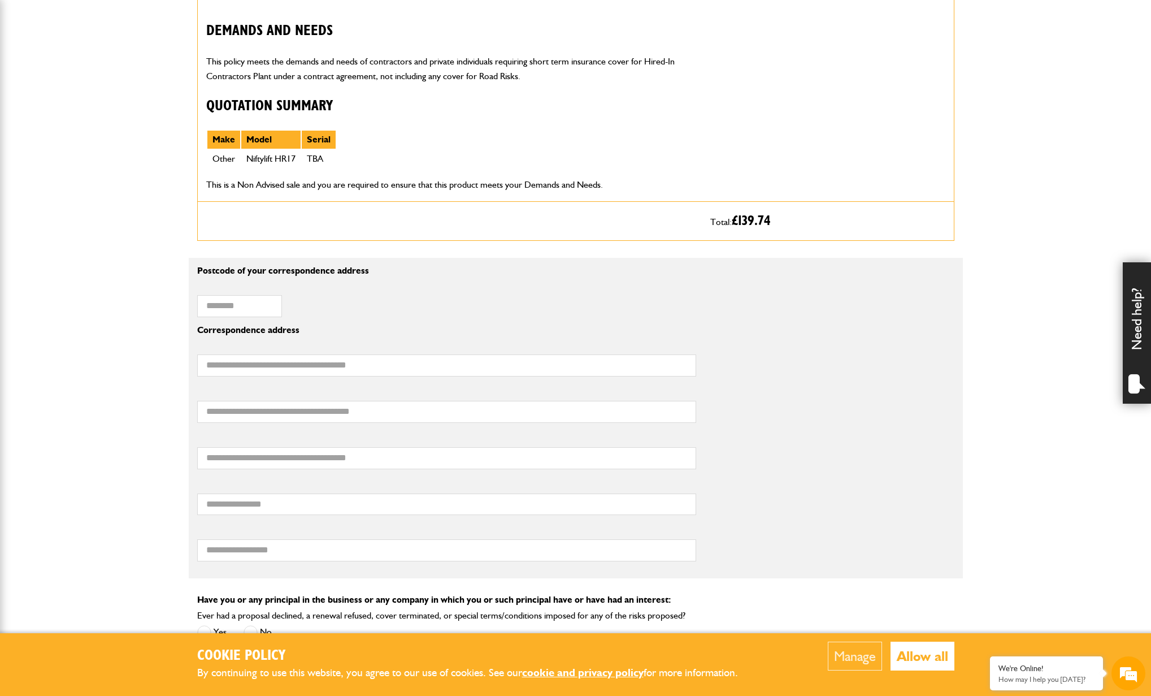
click at [1059, 160] on body "Cookie Policy By continuing to use this website, you agree to our use of cookie…" at bounding box center [575, 470] width 1151 height 1952
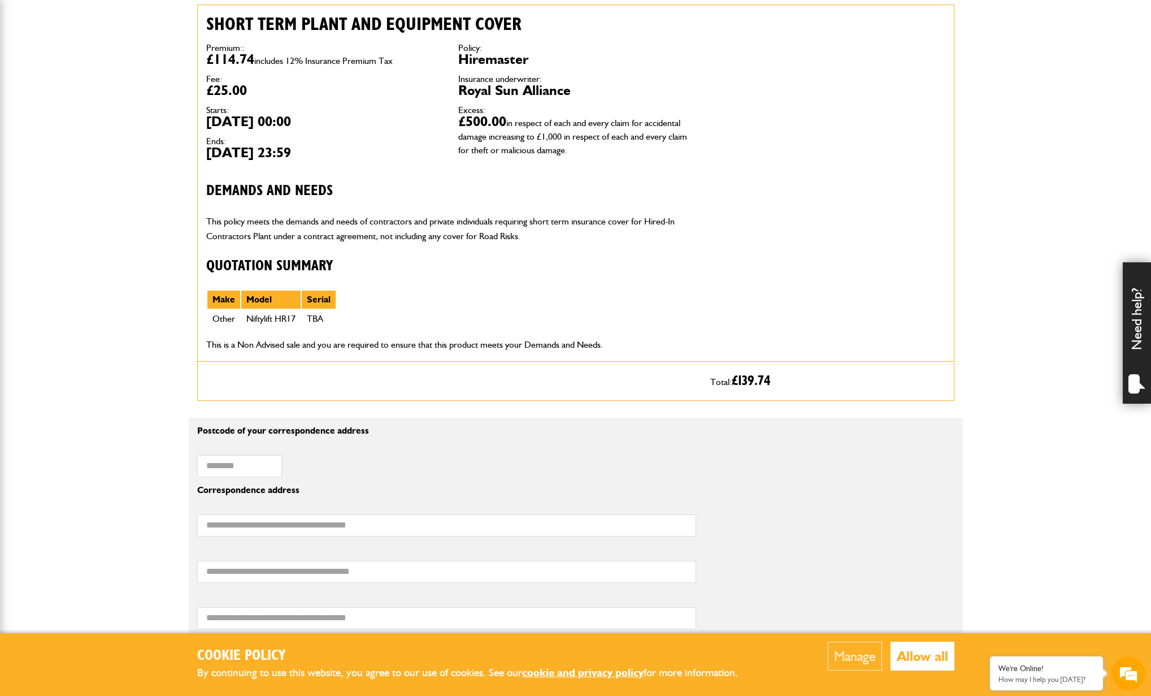
scroll to position [283, 0]
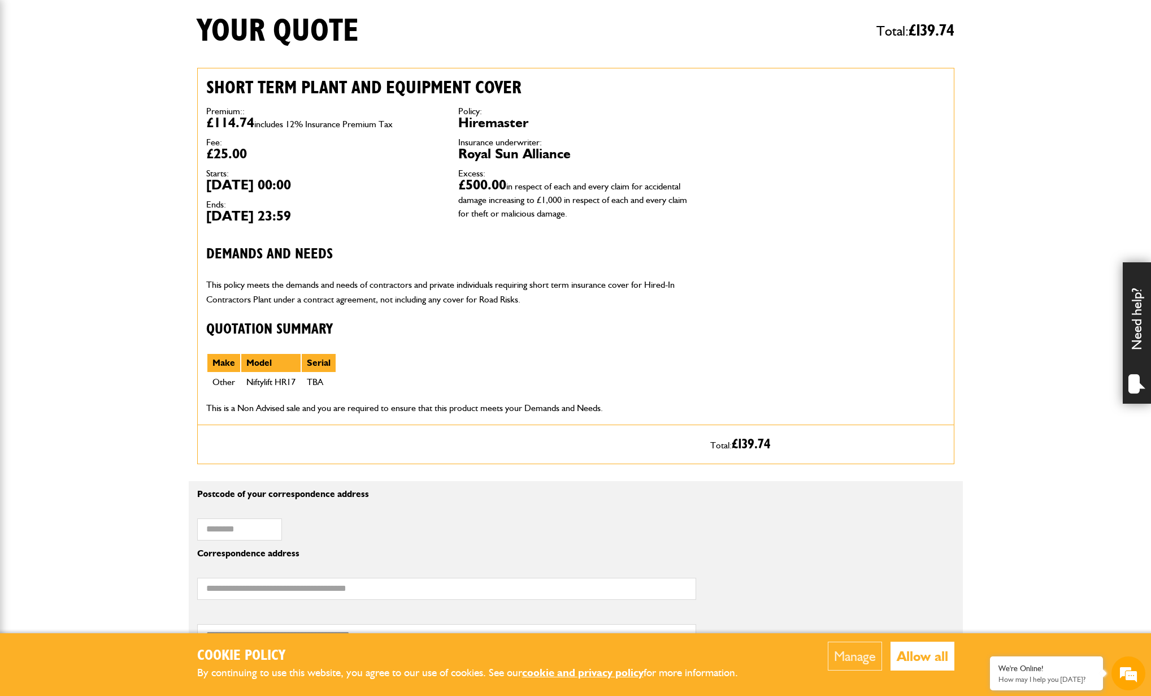
click at [727, 93] on div "Short term plant and equipment cover Premium:: £114.74 includes 12% Insurance P…" at bounding box center [575, 246] width 757 height 357
click at [1047, 81] on body "Cookie Policy By continuing to use this website, you agree to our use of cookie…" at bounding box center [575, 693] width 1151 height 1952
click at [862, 166] on div "Short term plant and equipment cover Premium:: £114.74 includes 12% Insurance P…" at bounding box center [575, 246] width 757 height 357
click at [1051, 124] on body "Cookie Policy By continuing to use this website, you agree to our use of cookie…" at bounding box center [575, 693] width 1151 height 1952
click at [1050, 124] on body "Cookie Policy By continuing to use this website, you agree to our use of cookie…" at bounding box center [575, 693] width 1151 height 1952
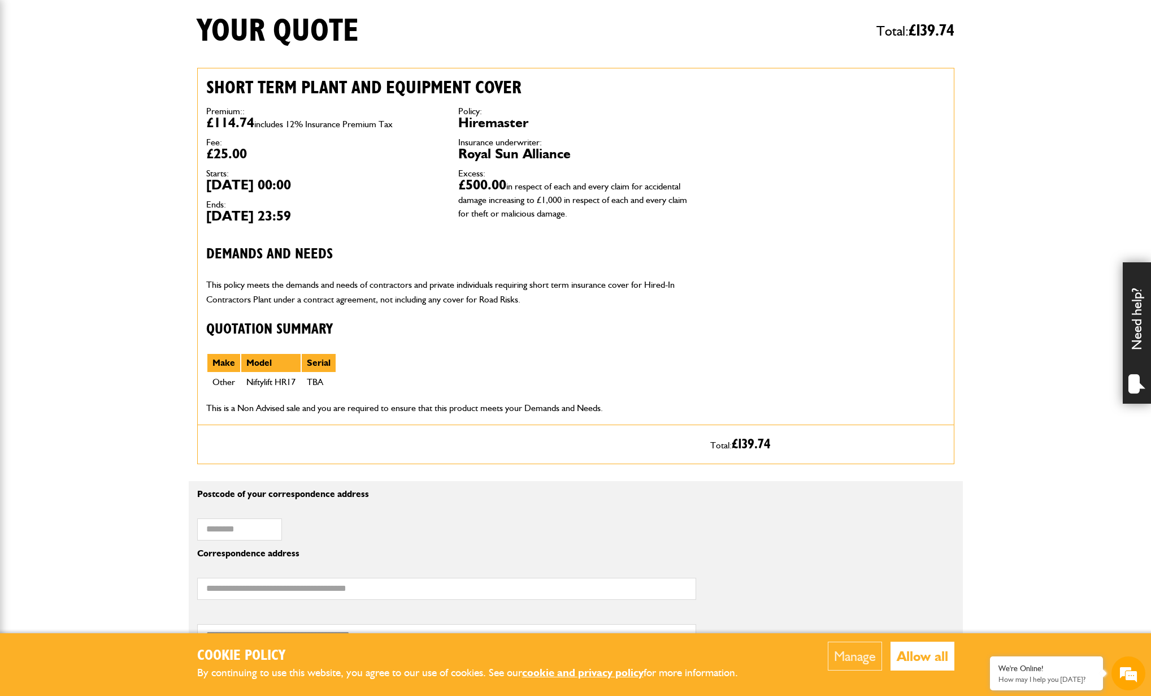
drag, startPoint x: 1010, startPoint y: 132, endPoint x: 1004, endPoint y: 133, distance: 6.2
click at [1006, 133] on body "Cookie Policy By continuing to use this website, you agree to our use of cookie…" at bounding box center [575, 693] width 1151 height 1952
click at [1007, 136] on body "Cookie Policy By continuing to use this website, you agree to our use of cookie…" at bounding box center [575, 693] width 1151 height 1952
click at [912, 190] on div "Short term plant and equipment cover Premium:: £114.74 includes 12% Insurance P…" at bounding box center [575, 246] width 757 height 357
click at [832, 206] on div "Short term plant and equipment cover Premium:: £114.74 includes 12% Insurance P…" at bounding box center [575, 246] width 757 height 357
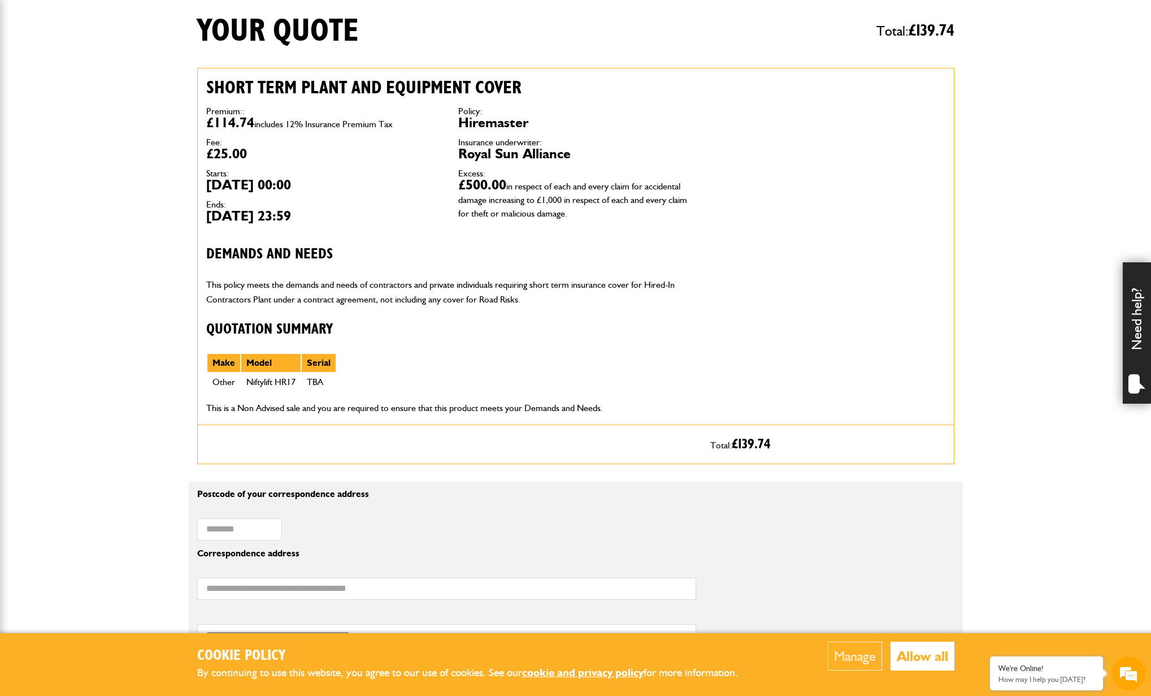
click at [838, 209] on div "Short term plant and equipment cover Premium:: £114.74 includes 12% Insurance P…" at bounding box center [575, 246] width 757 height 357
click at [978, 268] on body "Cookie Policy By continuing to use this website, you agree to our use of cookie…" at bounding box center [575, 693] width 1151 height 1952
click at [941, 286] on div "Short term plant and equipment cover Premium:: £114.74 includes 12% Insurance P…" at bounding box center [575, 246] width 757 height 357
click at [922, 290] on div "Short term plant and equipment cover Premium:: £114.74 includes 12% Insurance P…" at bounding box center [575, 246] width 757 height 357
click at [928, 294] on div "Short term plant and equipment cover Premium:: £114.74 includes 12% Insurance P…" at bounding box center [575, 246] width 757 height 357
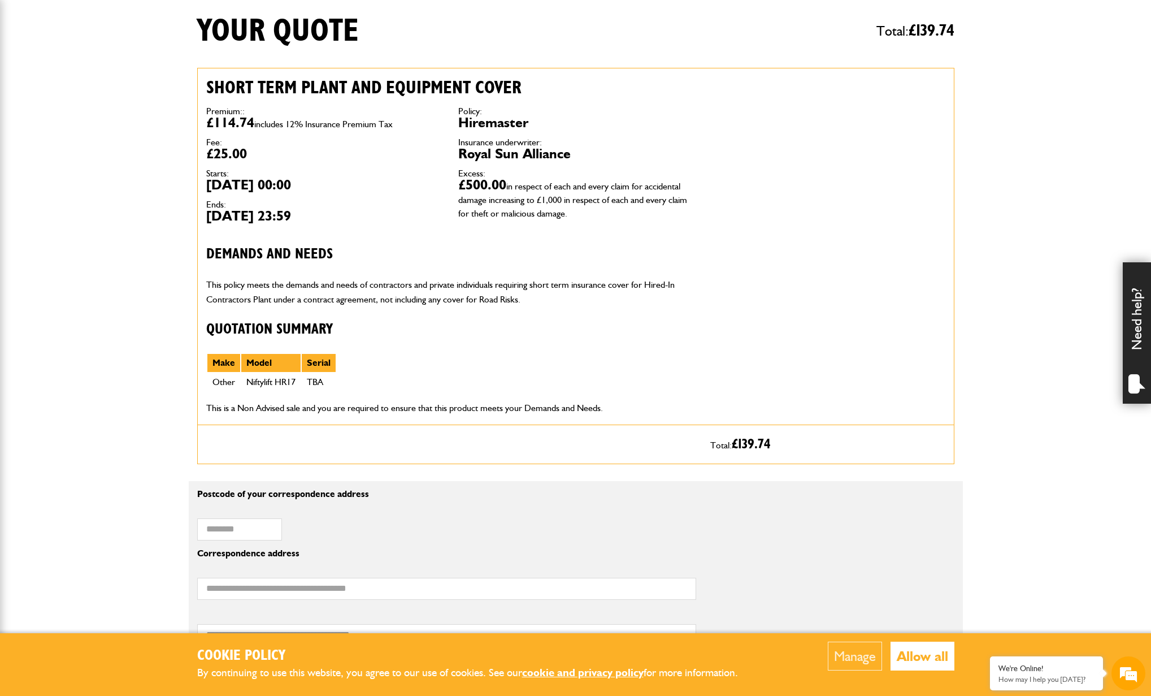
click at [983, 286] on body "Cookie Policy By continuing to use this website, you agree to our use of cookie…" at bounding box center [575, 693] width 1151 height 1952
click at [925, 244] on div "Short term plant and equipment cover Premium:: £114.74 includes 12% Insurance P…" at bounding box center [575, 246] width 757 height 357
click at [856, 223] on div "Short term plant and equipment cover Premium:: £114.74 includes 12% Insurance P…" at bounding box center [575, 246] width 757 height 357
drag, startPoint x: 865, startPoint y: 206, endPoint x: 863, endPoint y: 212, distance: 6.3
click at [864, 212] on div "Short term plant and equipment cover Premium:: £114.74 includes 12% Insurance P…" at bounding box center [575, 246] width 757 height 357
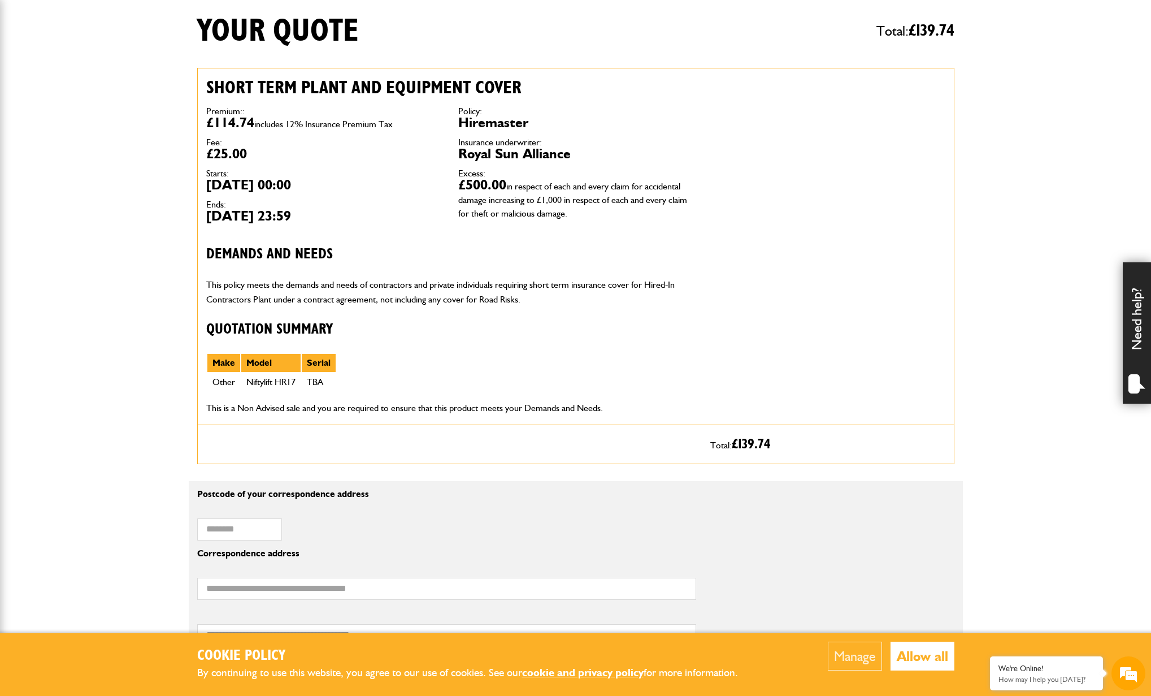
click at [872, 226] on div "Short term plant and equipment cover Premium:: £114.74 includes 12% Insurance P…" at bounding box center [575, 246] width 757 height 357
click at [811, 245] on div "Short term plant and equipment cover Premium:: £114.74 includes 12% Insurance P…" at bounding box center [575, 246] width 757 height 357
click at [759, 204] on div "Short term plant and equipment cover Premium:: £114.74 includes 12% Insurance P…" at bounding box center [575, 246] width 757 height 357
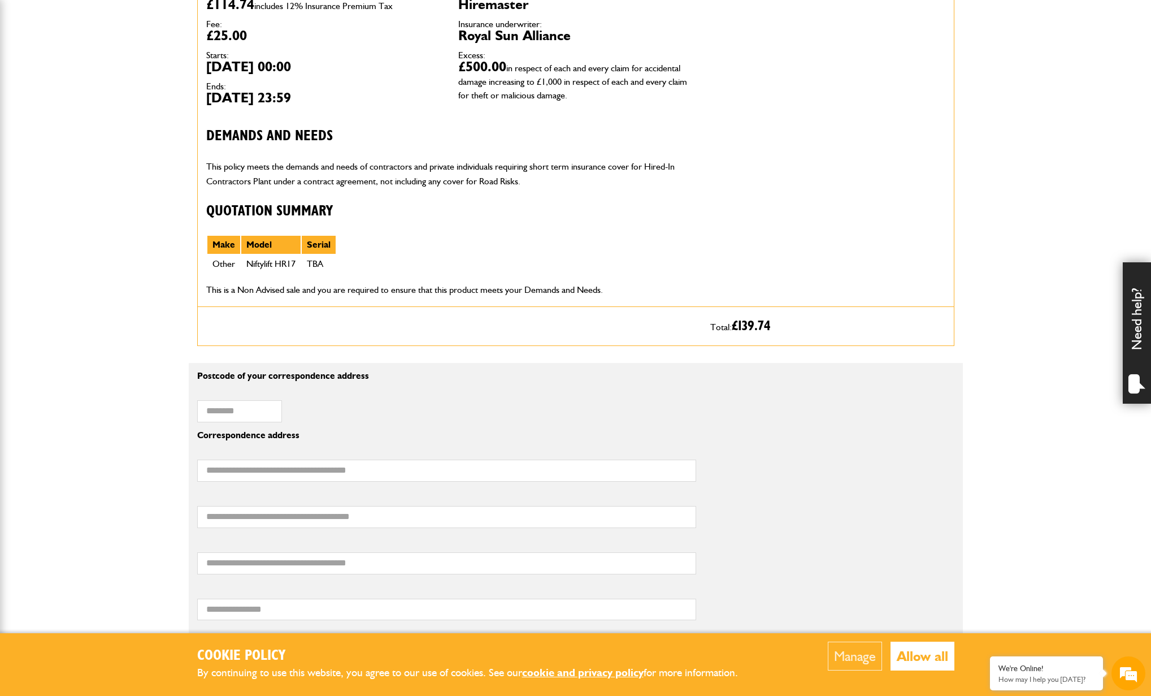
scroll to position [416, 0]
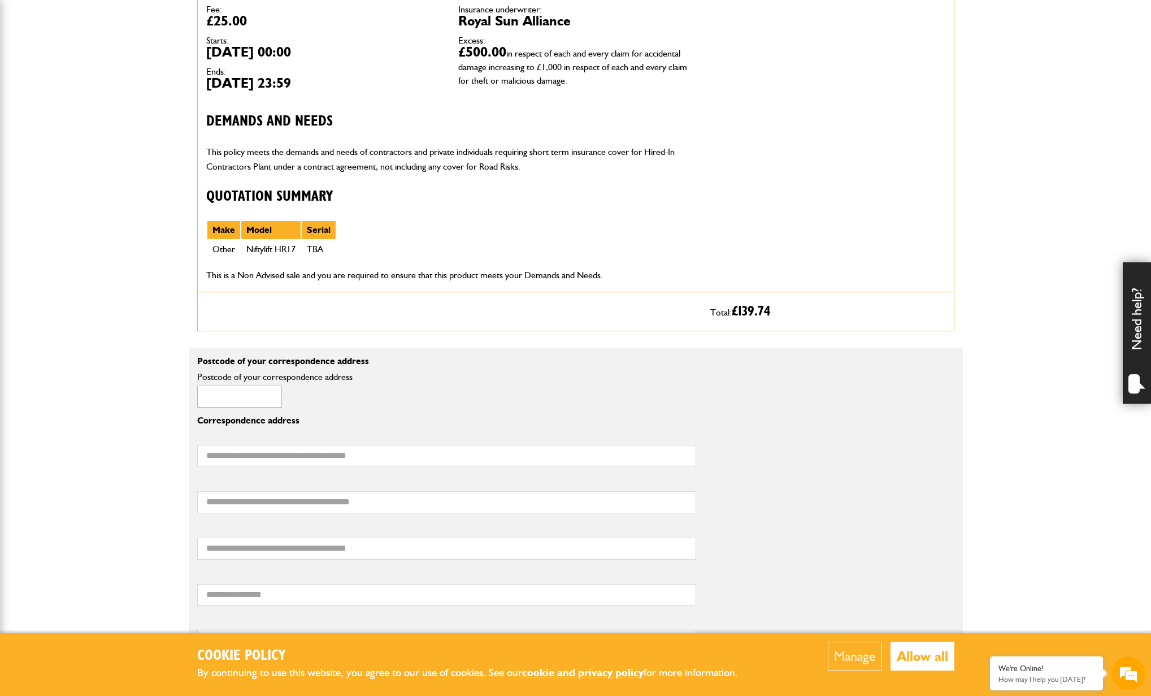
click at [232, 404] on input "Postcode of your correspondence address" at bounding box center [239, 396] width 85 height 22
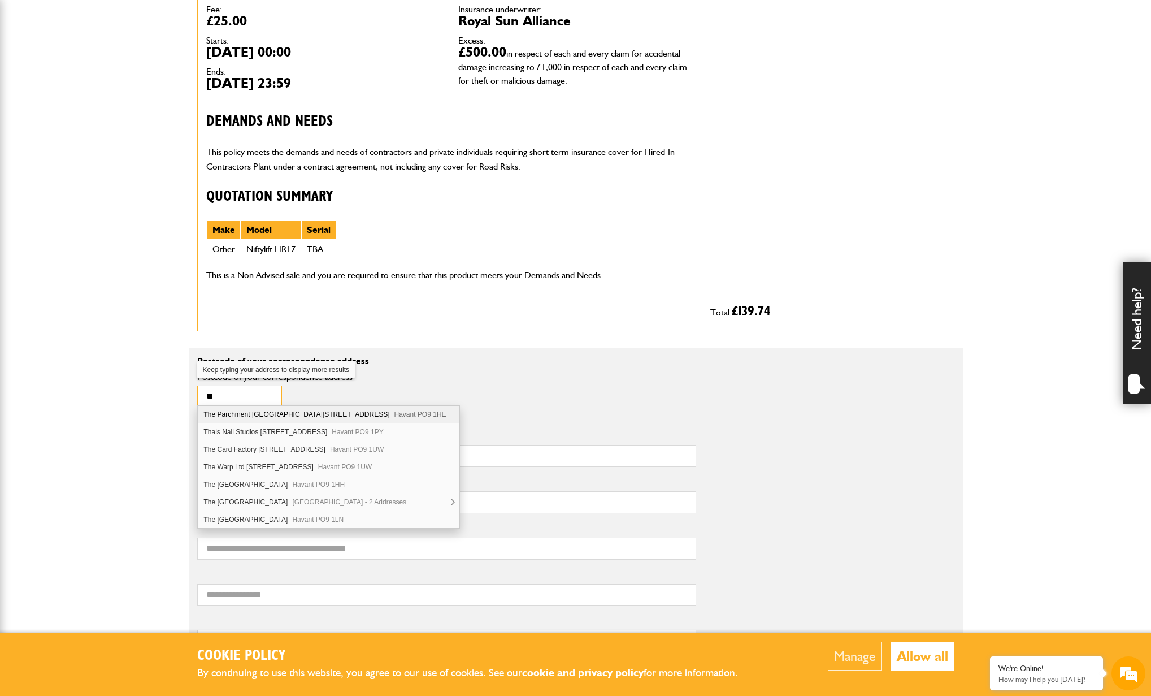
type input "*"
type input "**"
type input "********"
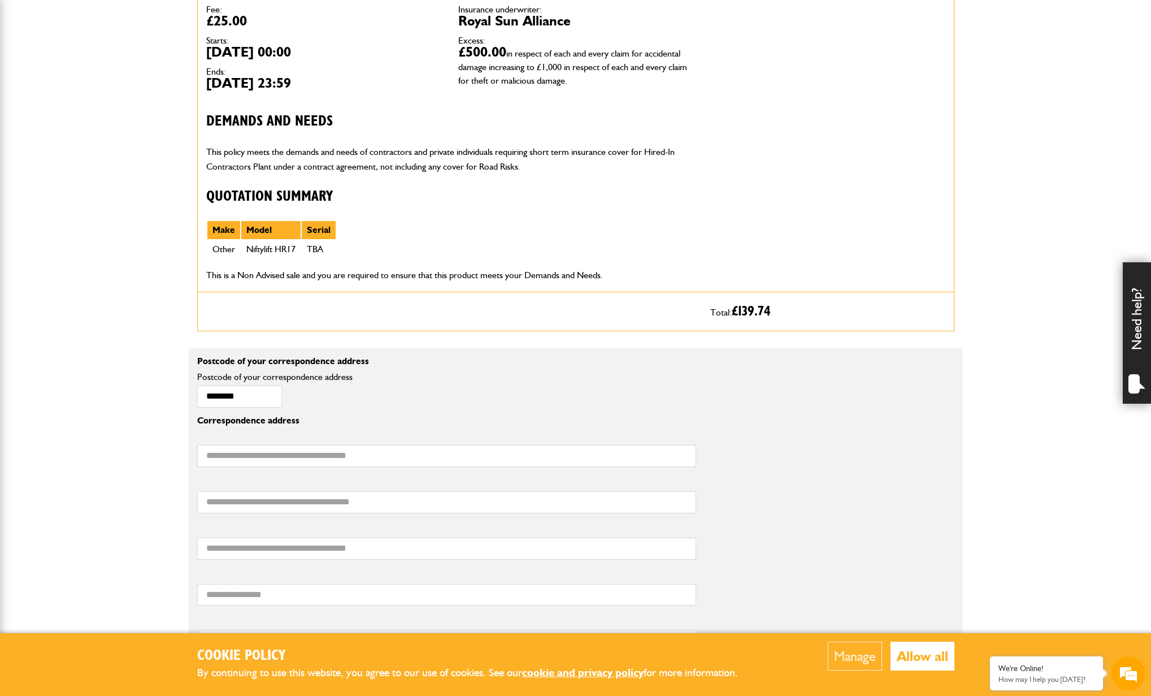
click at [995, 291] on body "Cookie Policy By continuing to use this website, you agree to our use of cookie…" at bounding box center [575, 560] width 1151 height 1952
click at [995, 298] on body "Cookie Policy By continuing to use this website, you agree to our use of cookie…" at bounding box center [575, 560] width 1151 height 1952
click at [997, 281] on body "Cookie Policy By continuing to use this website, you agree to our use of cookie…" at bounding box center [575, 560] width 1151 height 1952
click at [1002, 282] on body "Cookie Policy By continuing to use this website, you agree to our use of cookie…" at bounding box center [575, 560] width 1151 height 1952
click at [996, 288] on body "Cookie Policy By continuing to use this website, you agree to our use of cookie…" at bounding box center [575, 560] width 1151 height 1952
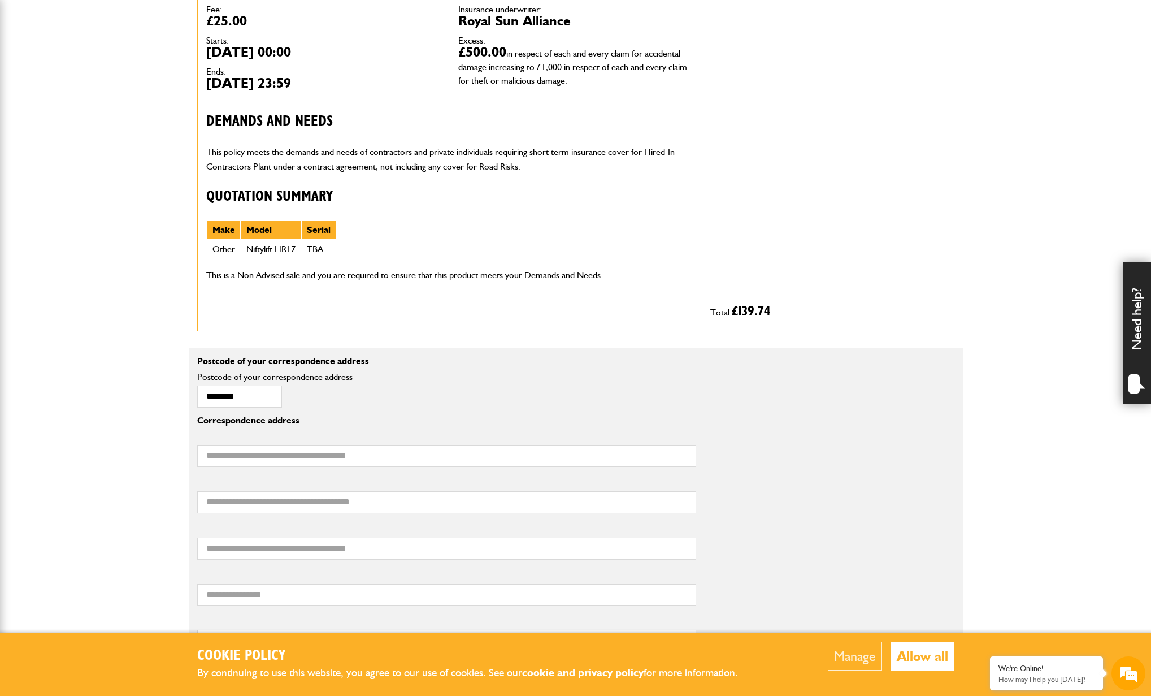
click at [997, 285] on body "Cookie Policy By continuing to use this website, you agree to our use of cookie…" at bounding box center [575, 560] width 1151 height 1952
click at [990, 326] on body "Cookie Policy By continuing to use this website, you agree to our use of cookie…" at bounding box center [575, 560] width 1151 height 1952
click at [990, 327] on body "Cookie Policy By continuing to use this website, you agree to our use of cookie…" at bounding box center [575, 560] width 1151 height 1952
click at [992, 332] on body "Cookie Policy By continuing to use this website, you agree to our use of cookie…" at bounding box center [575, 560] width 1151 height 1952
click at [993, 332] on body "Cookie Policy By continuing to use this website, you agree to our use of cookie…" at bounding box center [575, 560] width 1151 height 1952
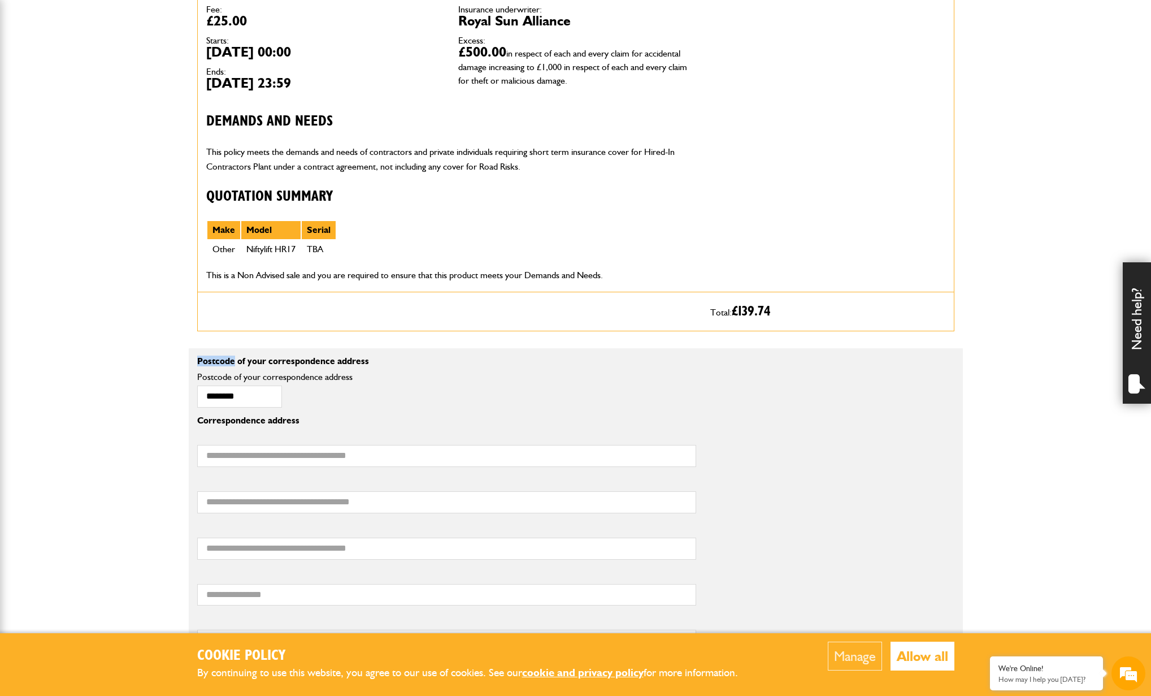
click at [996, 339] on body "Cookie Policy By continuing to use this website, you agree to our use of cookie…" at bounding box center [575, 560] width 1151 height 1952
click at [1049, 322] on body "Cookie Policy By continuing to use this website, you agree to our use of cookie…" at bounding box center [575, 560] width 1151 height 1952
click at [1032, 317] on body "Cookie Policy By continuing to use this website, you agree to our use of cookie…" at bounding box center [575, 560] width 1151 height 1952
click at [1033, 317] on body "Cookie Policy By continuing to use this website, you agree to our use of cookie…" at bounding box center [575, 560] width 1151 height 1952
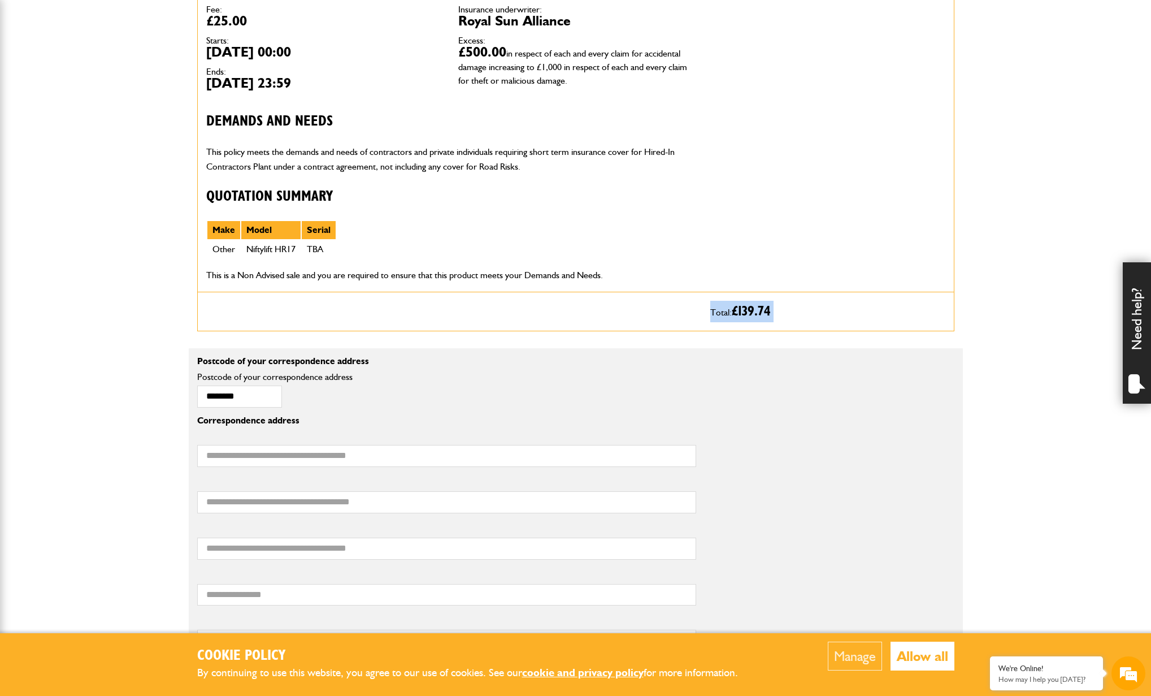
click at [1033, 318] on body "Cookie Policy By continuing to use this website, you agree to our use of cookie…" at bounding box center [575, 560] width 1151 height 1952
click at [1045, 344] on body "Cookie Policy By continuing to use this website, you agree to our use of cookie…" at bounding box center [575, 560] width 1151 height 1952
click at [1046, 344] on body "Cookie Policy By continuing to use this website, you agree to our use of cookie…" at bounding box center [575, 560] width 1151 height 1952
click at [1027, 196] on body "Cookie Policy By continuing to use this website, you agree to our use of cookie…" at bounding box center [575, 560] width 1151 height 1952
click at [1032, 187] on body "Cookie Policy By continuing to use this website, you agree to our use of cookie…" at bounding box center [575, 560] width 1151 height 1952
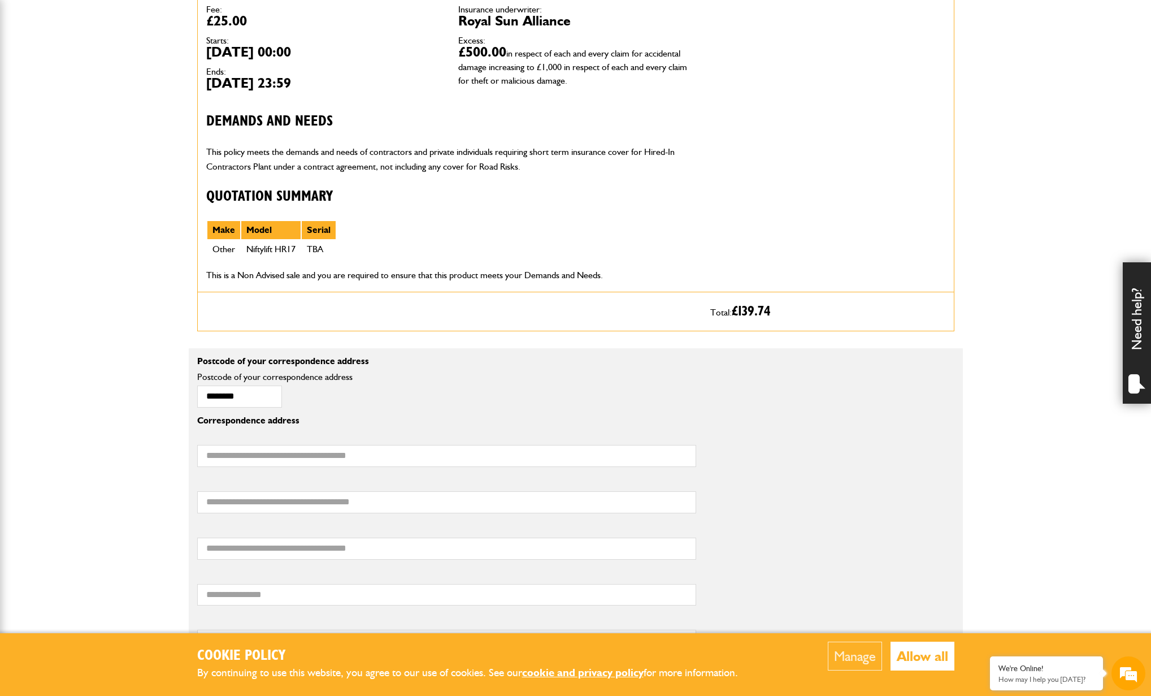
click at [1032, 186] on body "Cookie Policy By continuing to use this website, you agree to our use of cookie…" at bounding box center [575, 560] width 1151 height 1952
click at [1012, 175] on body "Cookie Policy By continuing to use this website, you agree to our use of cookie…" at bounding box center [575, 560] width 1151 height 1952
click at [1006, 180] on body "Cookie Policy By continuing to use this website, you agree to our use of cookie…" at bounding box center [575, 560] width 1151 height 1952
click at [1012, 193] on body "Cookie Policy By continuing to use this website, you agree to our use of cookie…" at bounding box center [575, 560] width 1151 height 1952
drag, startPoint x: 1013, startPoint y: 217, endPoint x: 1015, endPoint y: 224, distance: 7.1
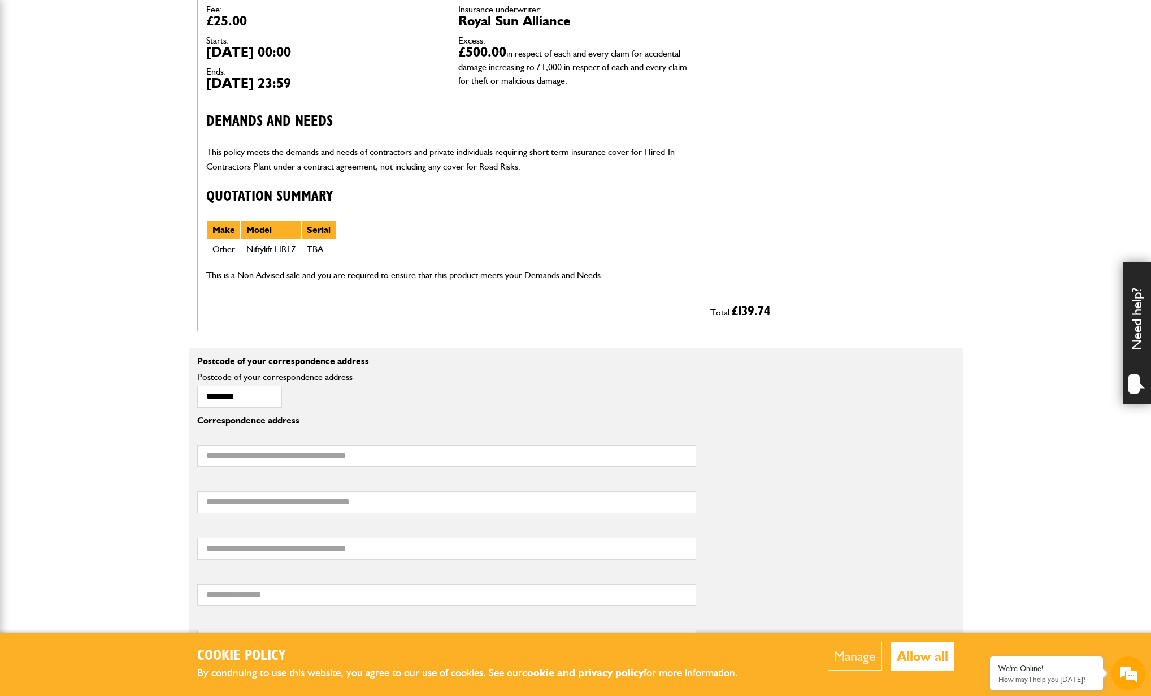
click at [1014, 222] on body "Cookie Policy By continuing to use this website, you agree to our use of cookie…" at bounding box center [575, 560] width 1151 height 1952
click at [1016, 259] on body "Cookie Policy By continuing to use this website, you agree to our use of cookie…" at bounding box center [575, 560] width 1151 height 1952
click at [248, 459] on input "first line of your correspondence address" at bounding box center [446, 456] width 499 height 22
click at [244, 456] on input "first line of your correspondence address" at bounding box center [446, 456] width 499 height 22
type input "**********"
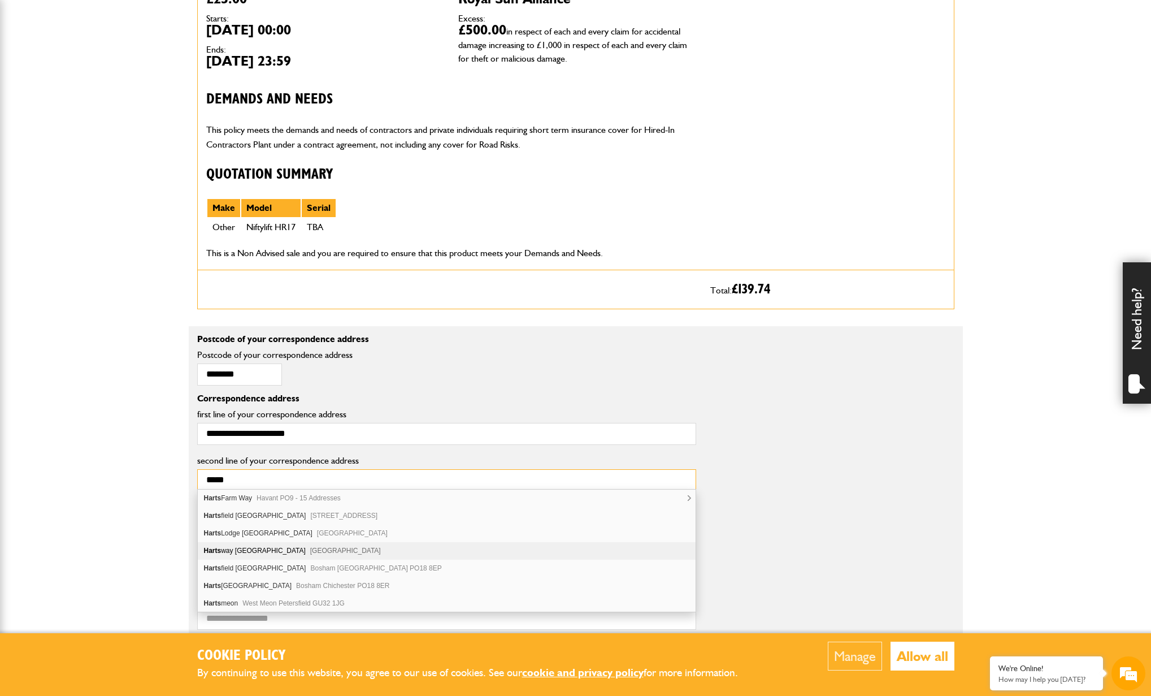
scroll to position [457, 0]
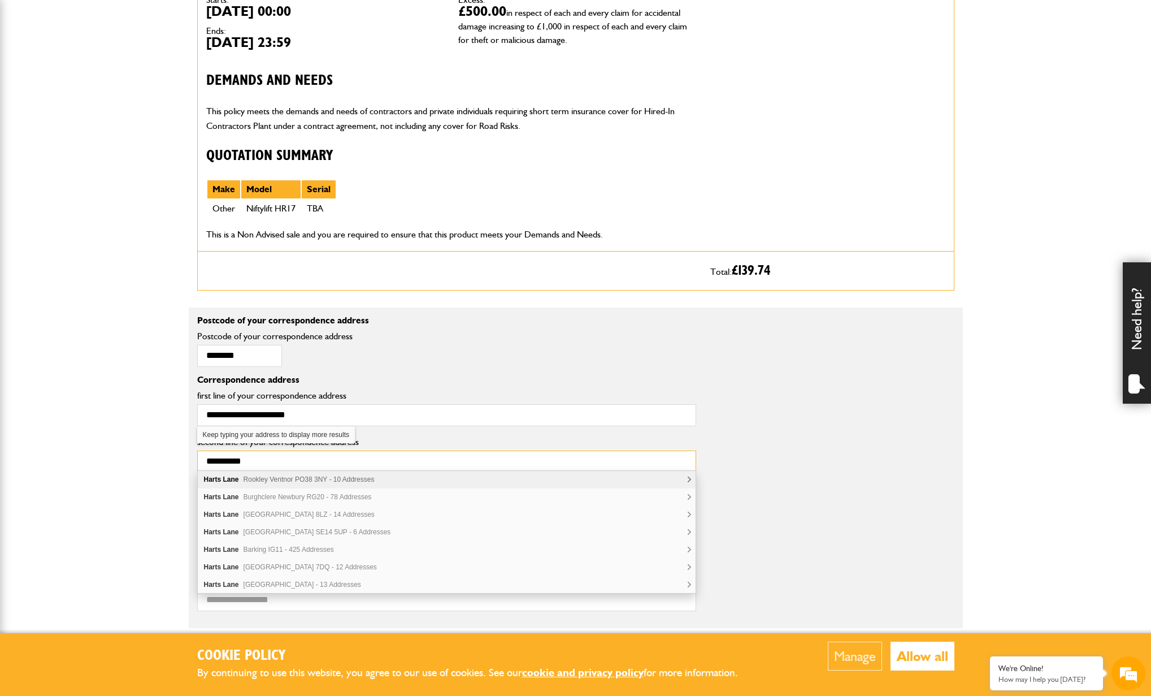
type input "**********"
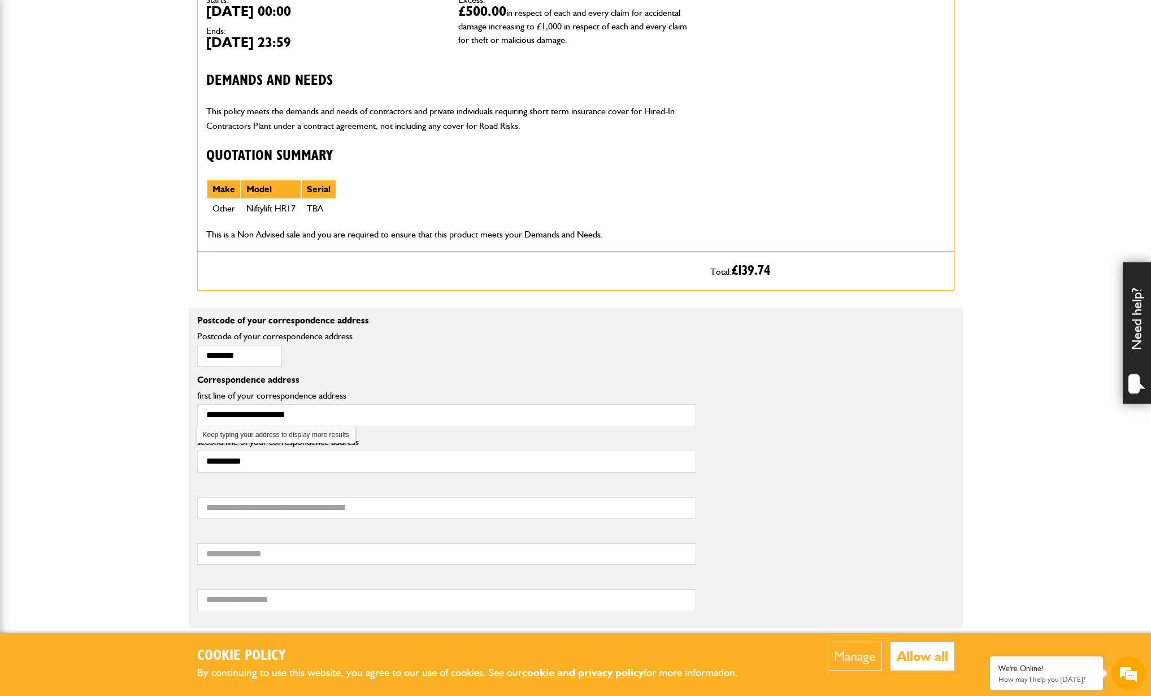
click at [139, 523] on body "Cookie Policy By continuing to use this website, you agree to our use of cookie…" at bounding box center [575, 519] width 1151 height 1952
click at [264, 505] on input "third line of your correspondence address" at bounding box center [446, 508] width 499 height 22
click at [360, 503] on input "third line of your correspondence address" at bounding box center [446, 508] width 499 height 22
click at [327, 492] on div "third line of your correspondence address" at bounding box center [446, 501] width 499 height 35
click at [357, 504] on input "third line of your correspondence address" at bounding box center [446, 508] width 499 height 22
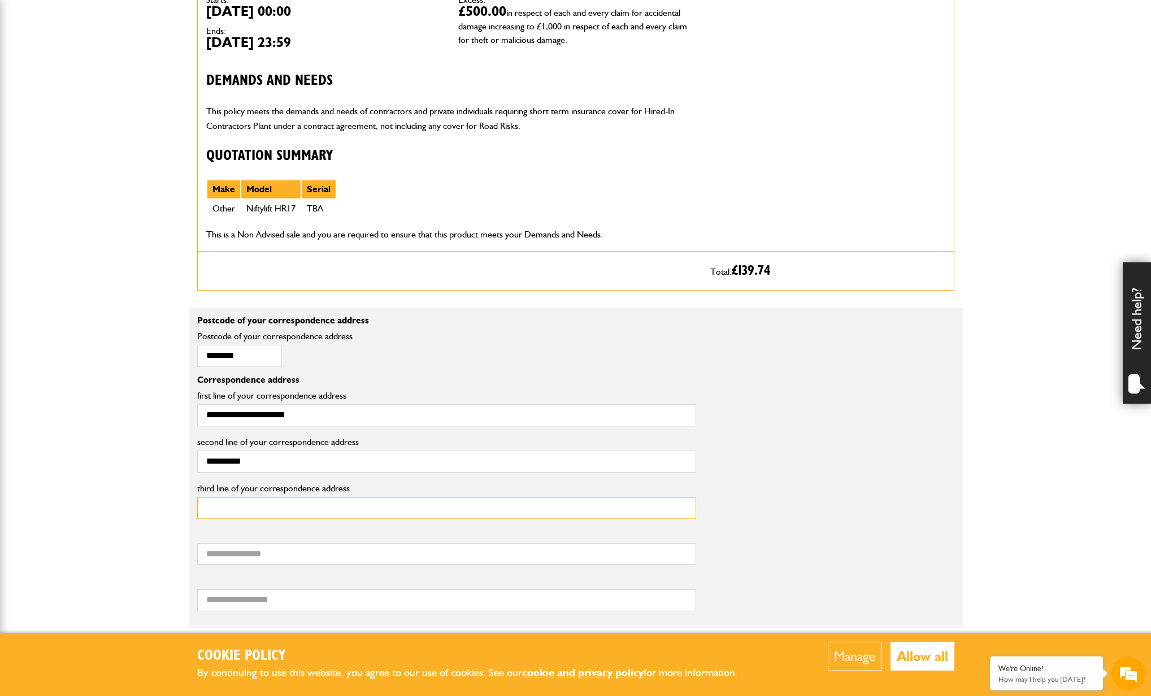
click at [347, 509] on input "third line of your correspondence address" at bounding box center [446, 508] width 499 height 22
click at [345, 510] on input "third line of your correspondence address" at bounding box center [446, 508] width 499 height 22
click at [344, 509] on input "third line of your correspondence address" at bounding box center [446, 508] width 499 height 22
type input "**********"
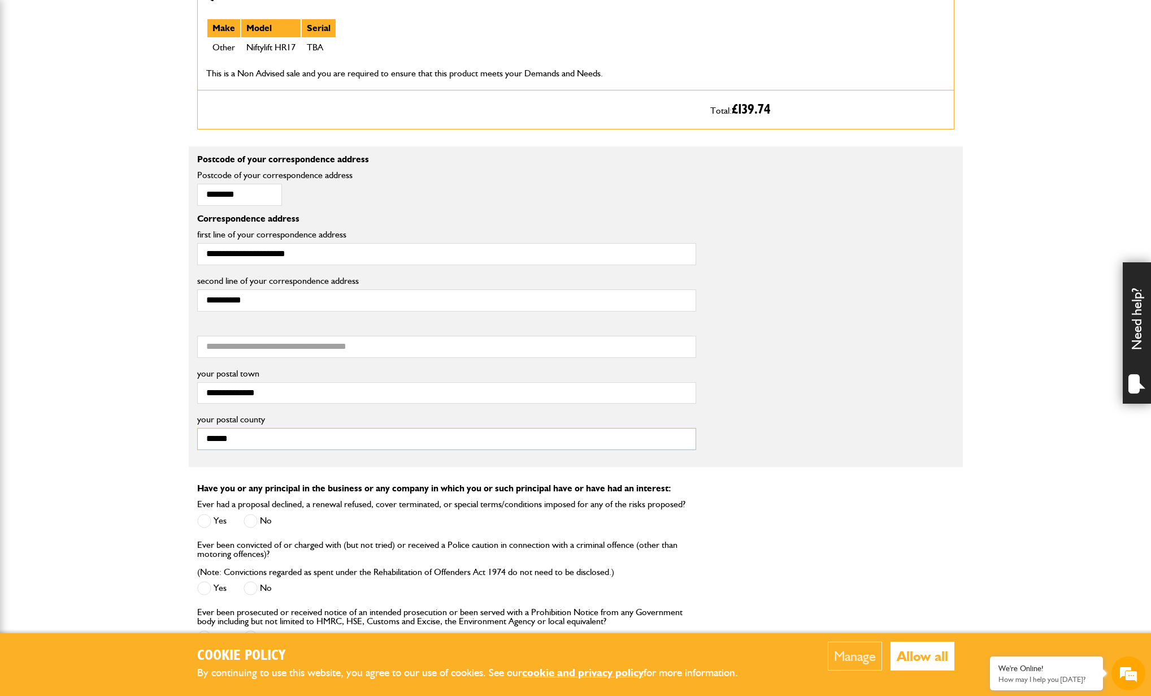
scroll to position [794, 0]
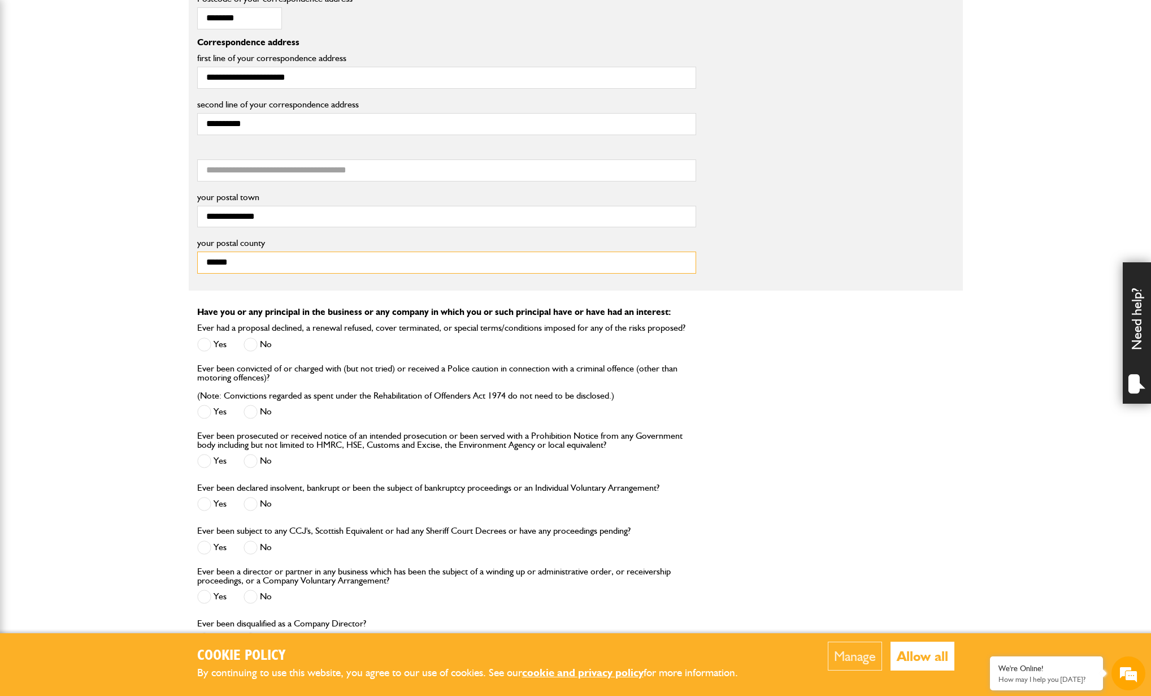
type input "******"
click at [252, 341] on span at bounding box center [251, 344] width 14 height 14
click at [254, 412] on span at bounding box center [251, 412] width 14 height 14
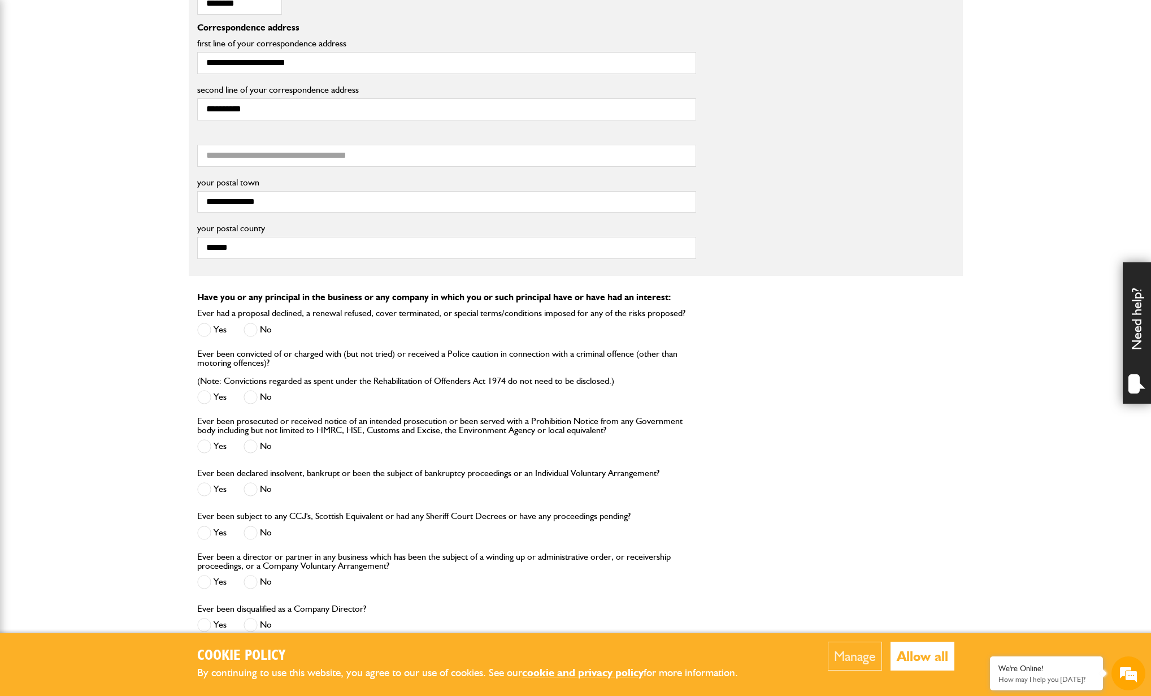
scroll to position [824, 0]
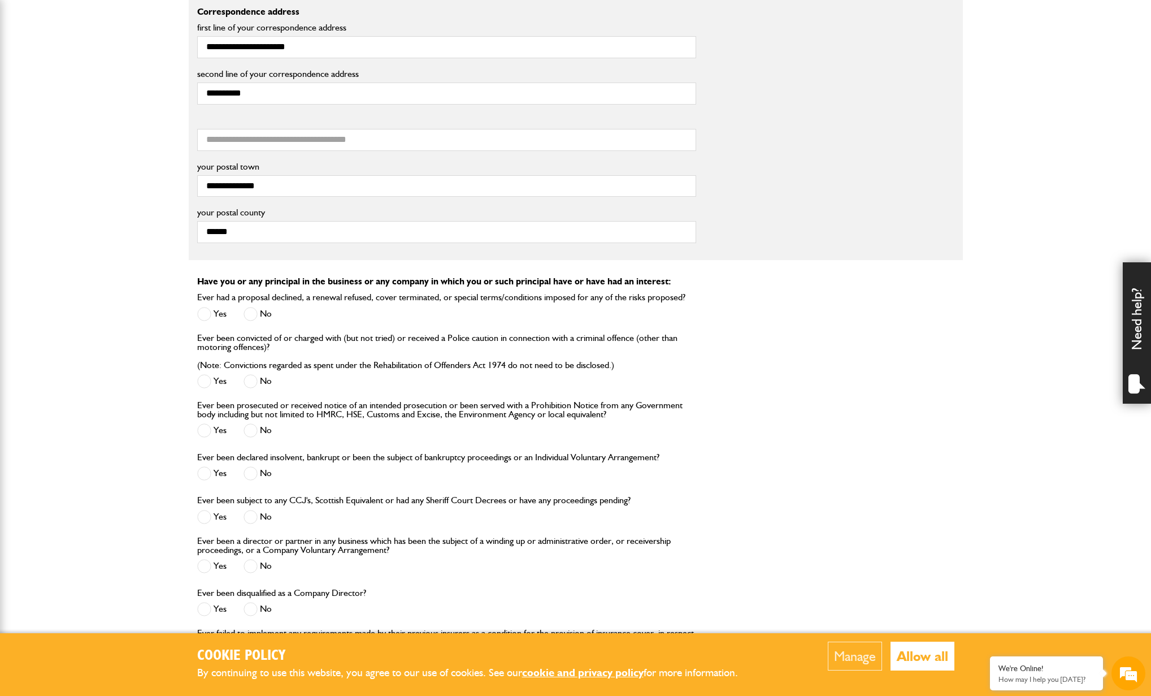
click at [258, 433] on label "No" at bounding box center [258, 430] width 28 height 14
click at [254, 471] on span at bounding box center [251, 473] width 14 height 14
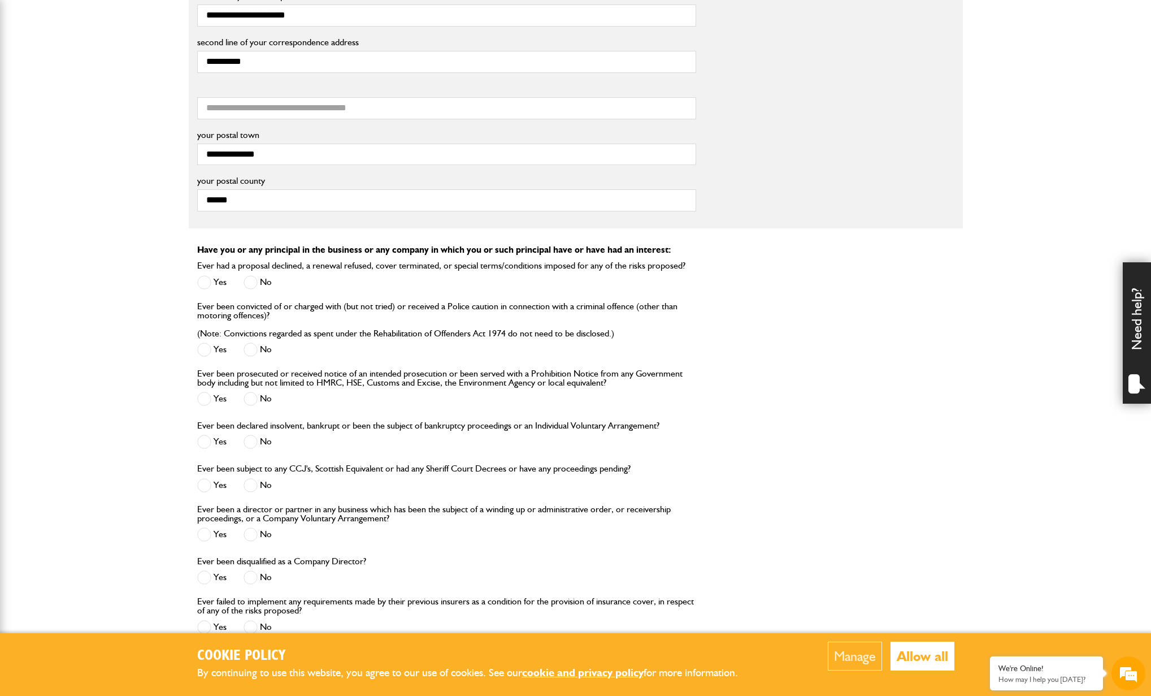
scroll to position [901, 0]
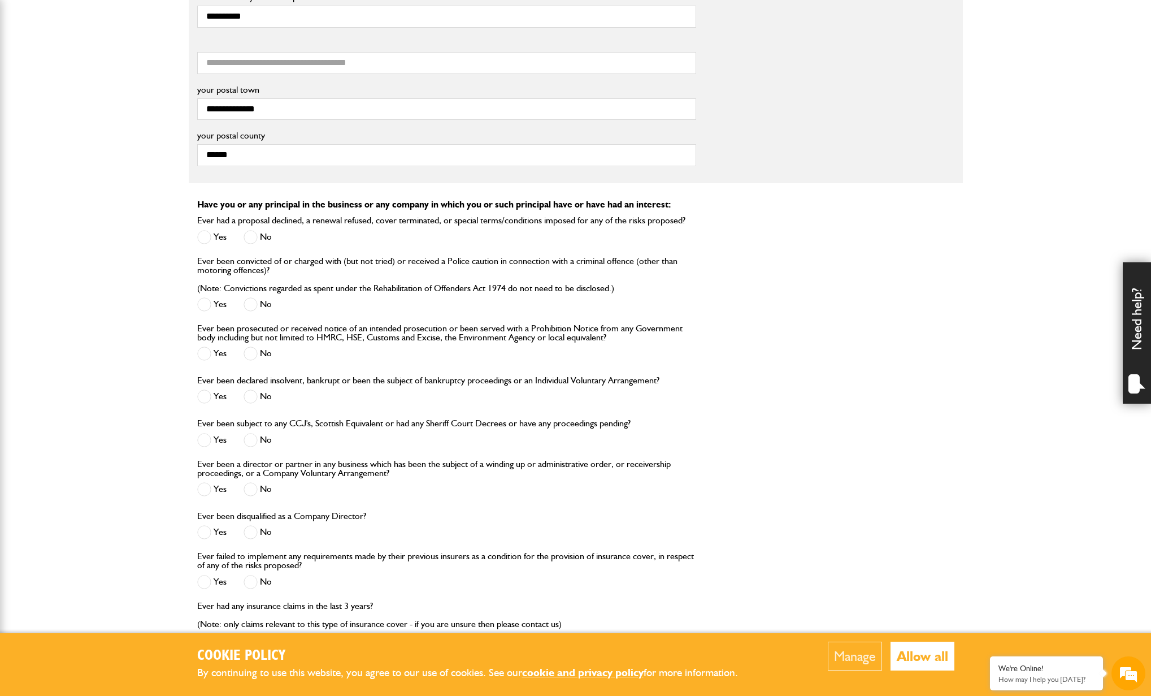
drag, startPoint x: 253, startPoint y: 440, endPoint x: 256, endPoint y: 445, distance: 6.6
click at [253, 440] on span at bounding box center [251, 440] width 14 height 14
click at [260, 487] on label "No" at bounding box center [258, 489] width 28 height 14
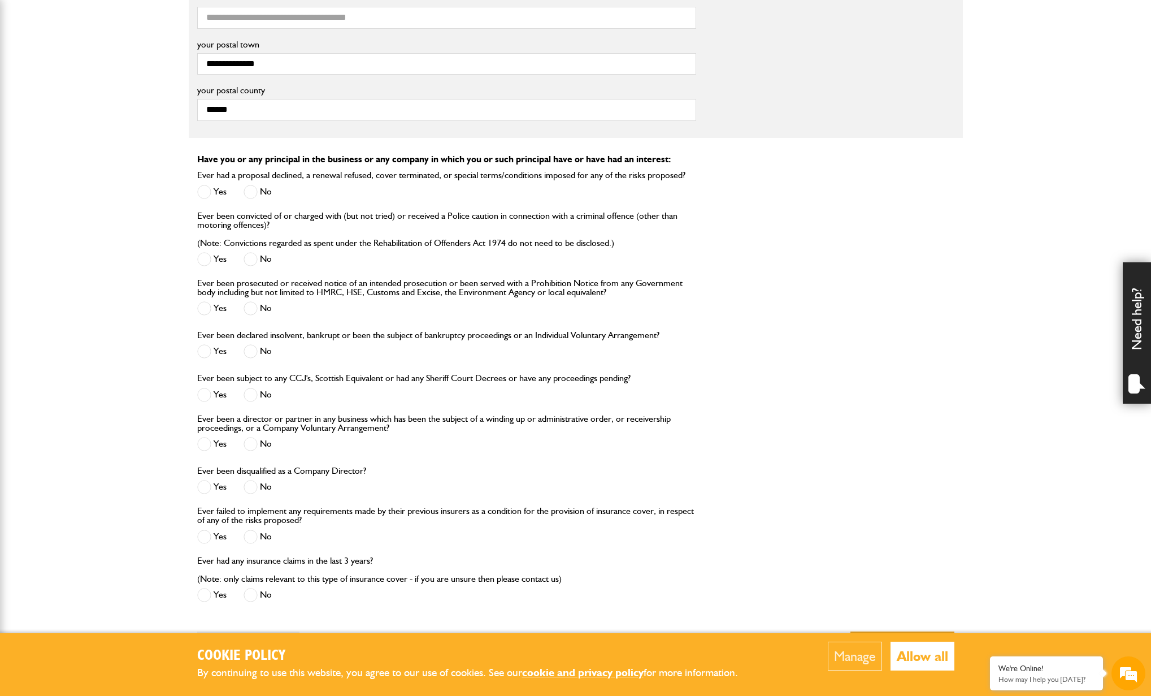
scroll to position [972, 0]
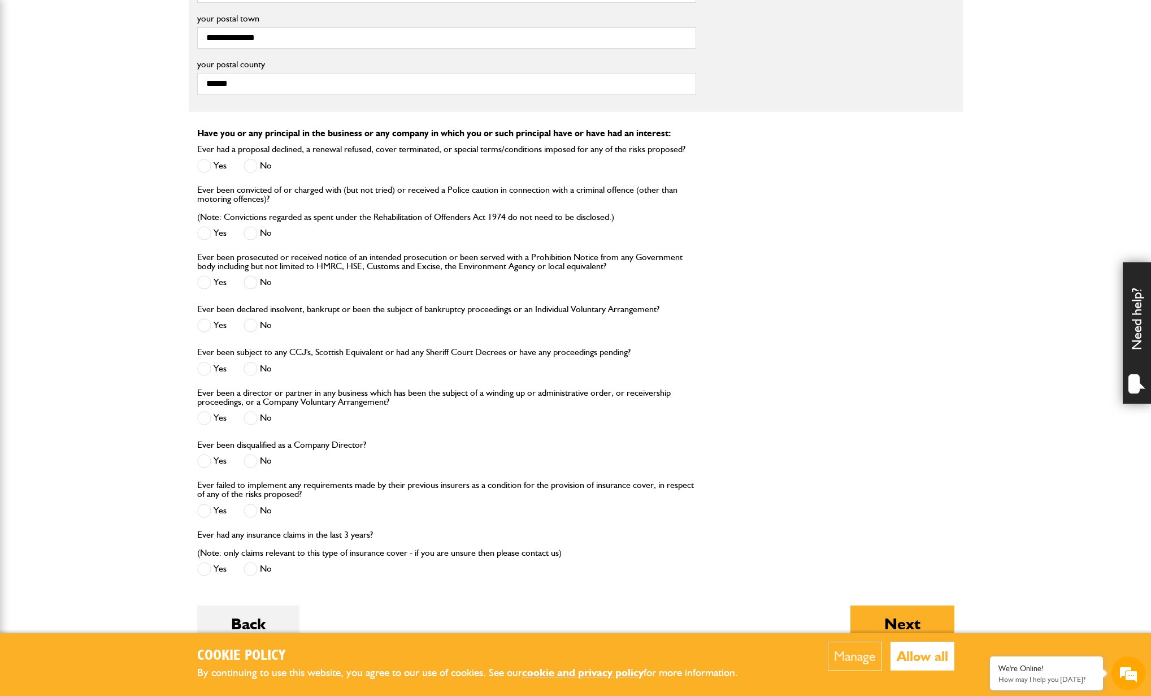
click at [244, 457] on span at bounding box center [251, 461] width 14 height 14
click at [249, 457] on span at bounding box center [251, 461] width 14 height 14
click at [263, 504] on label "No" at bounding box center [258, 510] width 28 height 14
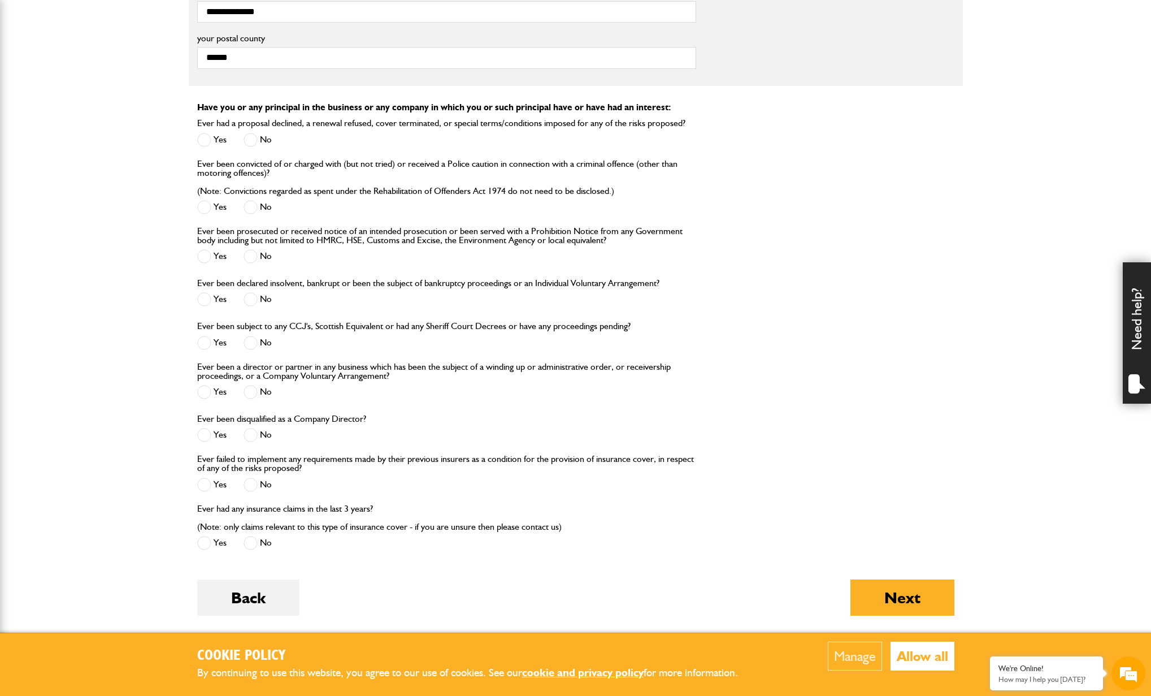
click at [252, 541] on span at bounding box center [251, 543] width 14 height 14
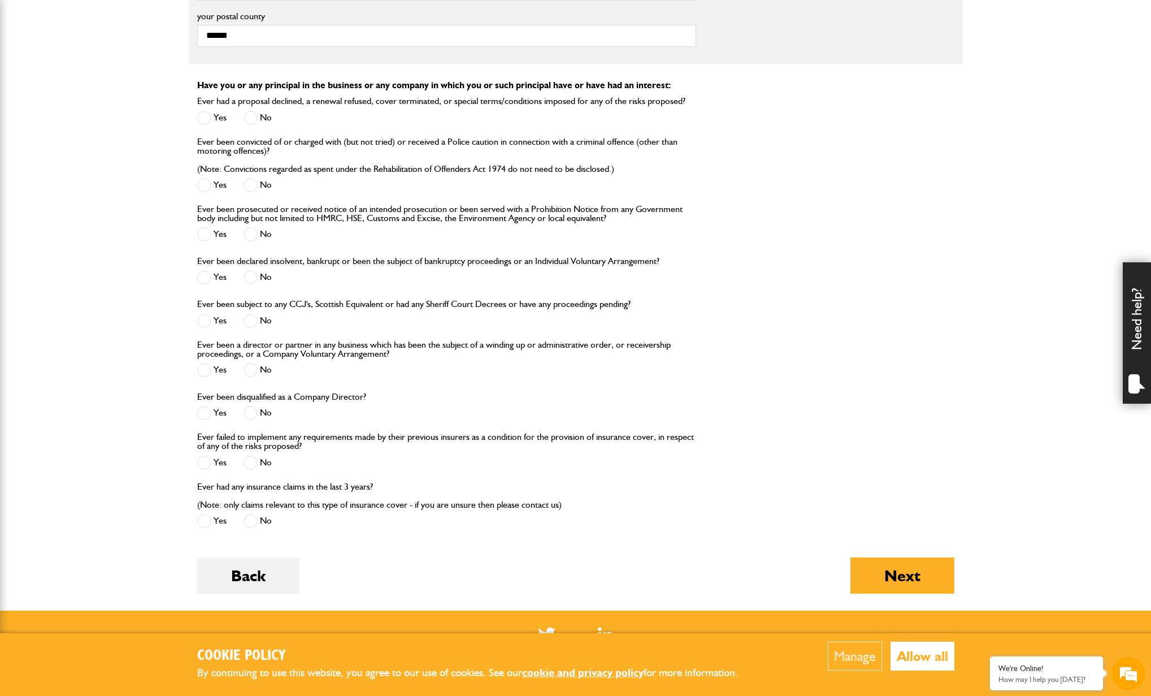
scroll to position [1028, 0]
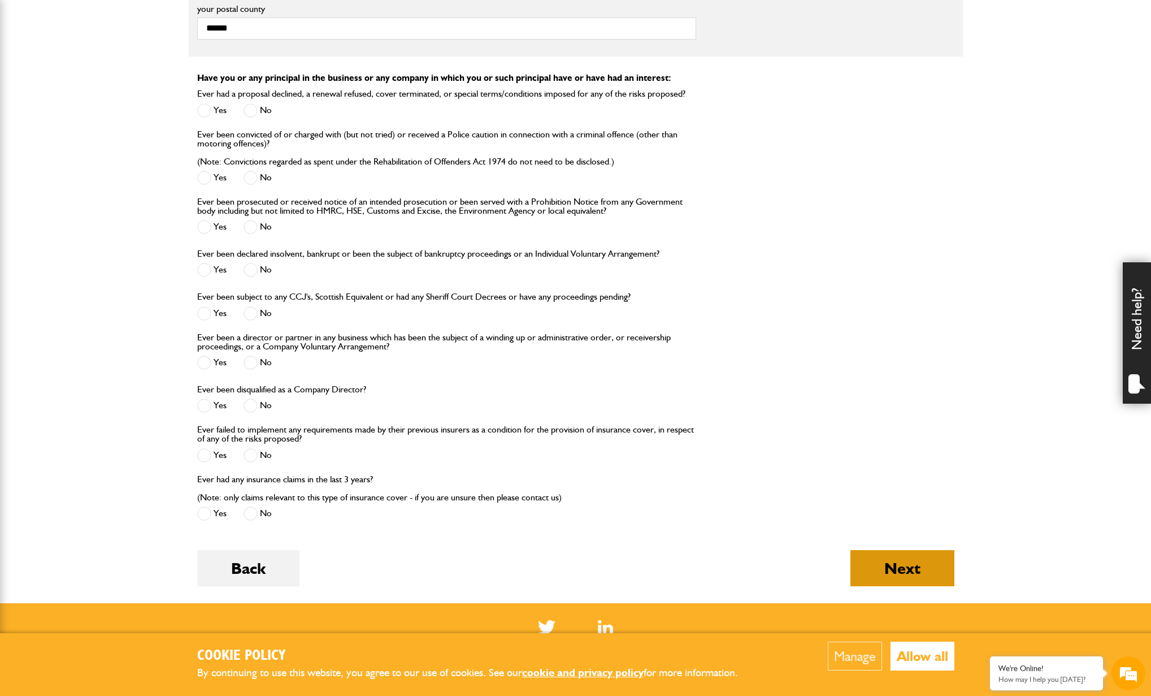
click at [906, 562] on button "Next" at bounding box center [902, 568] width 104 height 36
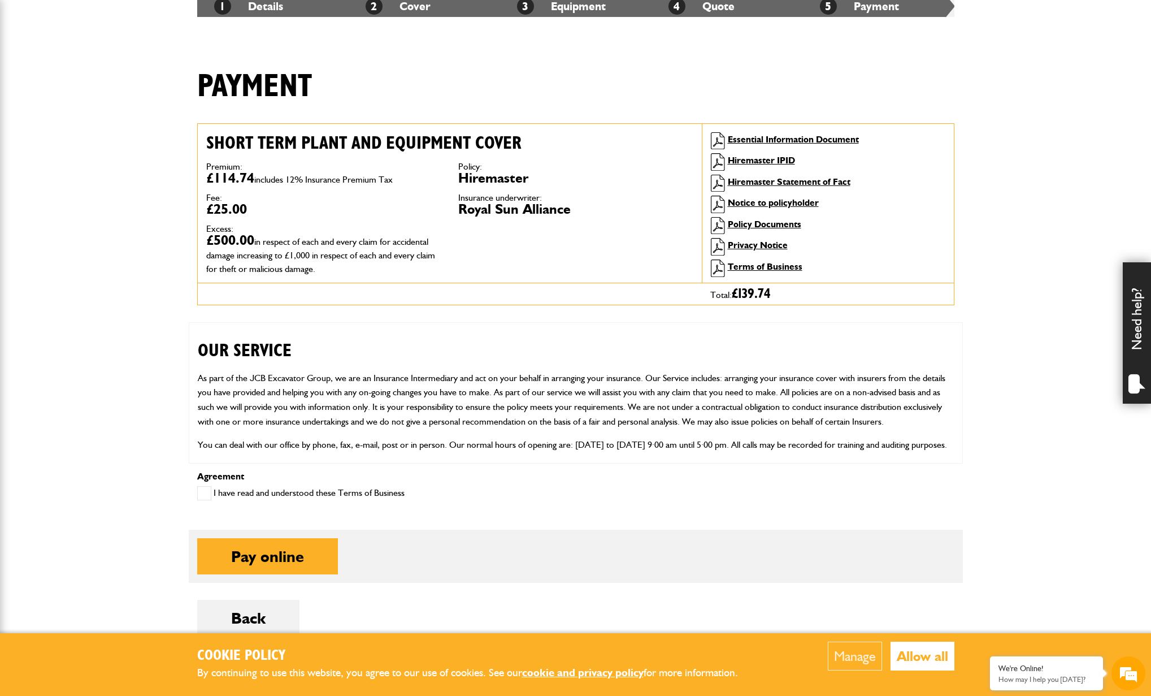
scroll to position [301, 0]
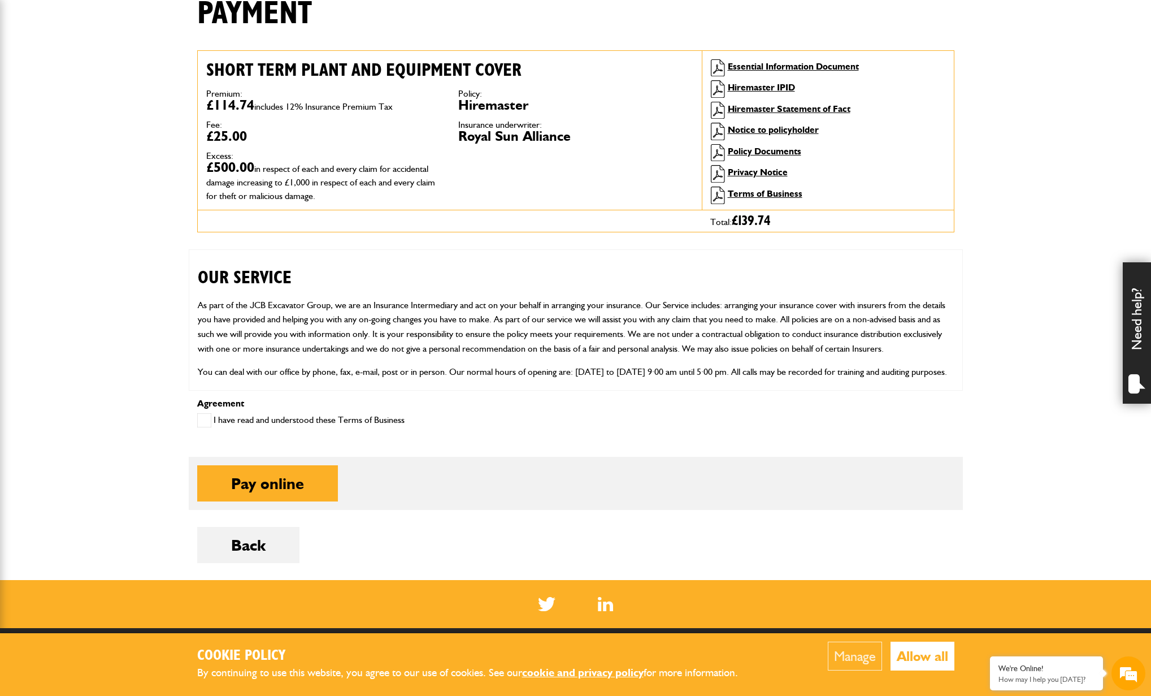
click at [199, 416] on span at bounding box center [204, 420] width 14 height 14
click at [279, 490] on button "Pay online" at bounding box center [267, 483] width 141 height 36
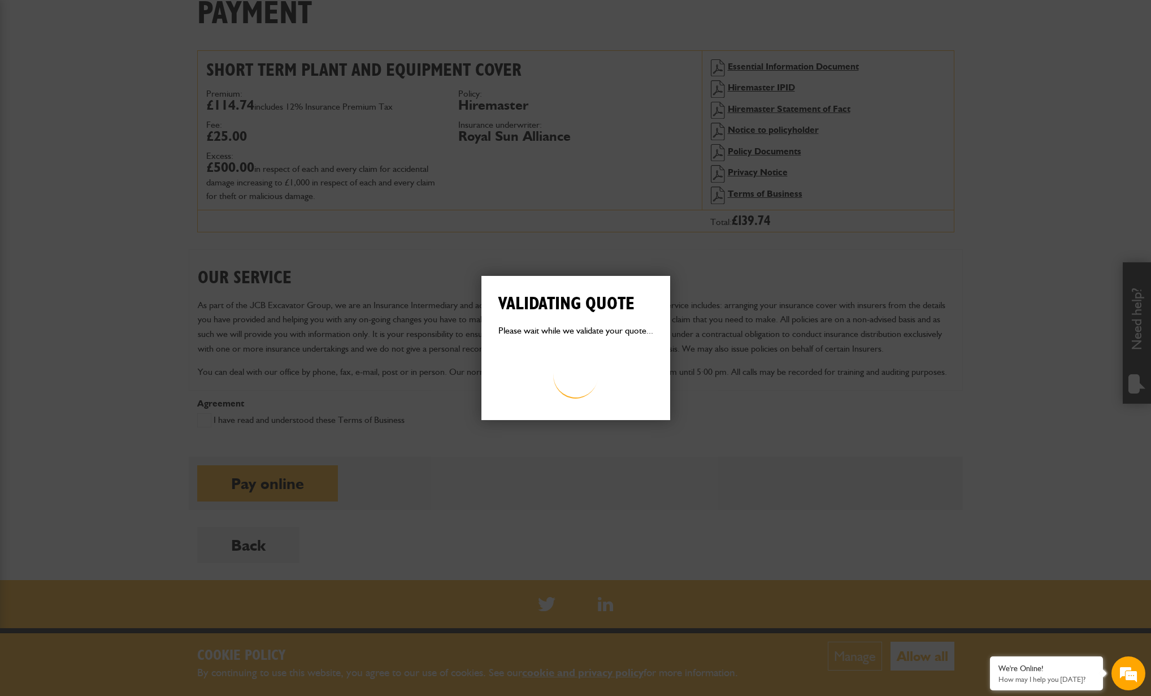
scroll to position [0, 0]
